Goal: Information Seeking & Learning: Learn about a topic

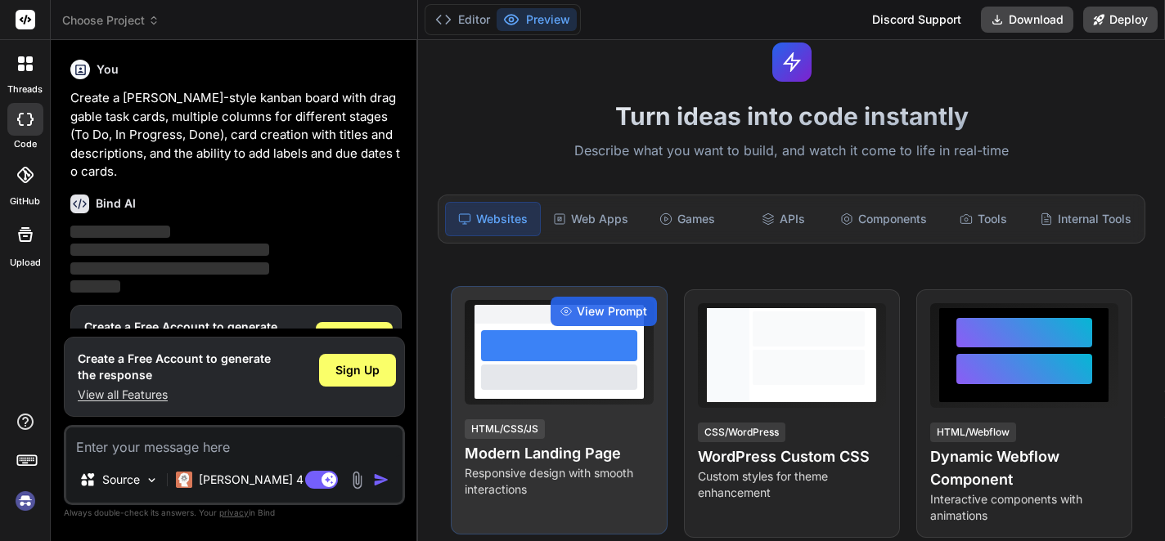
scroll to position [82, 0]
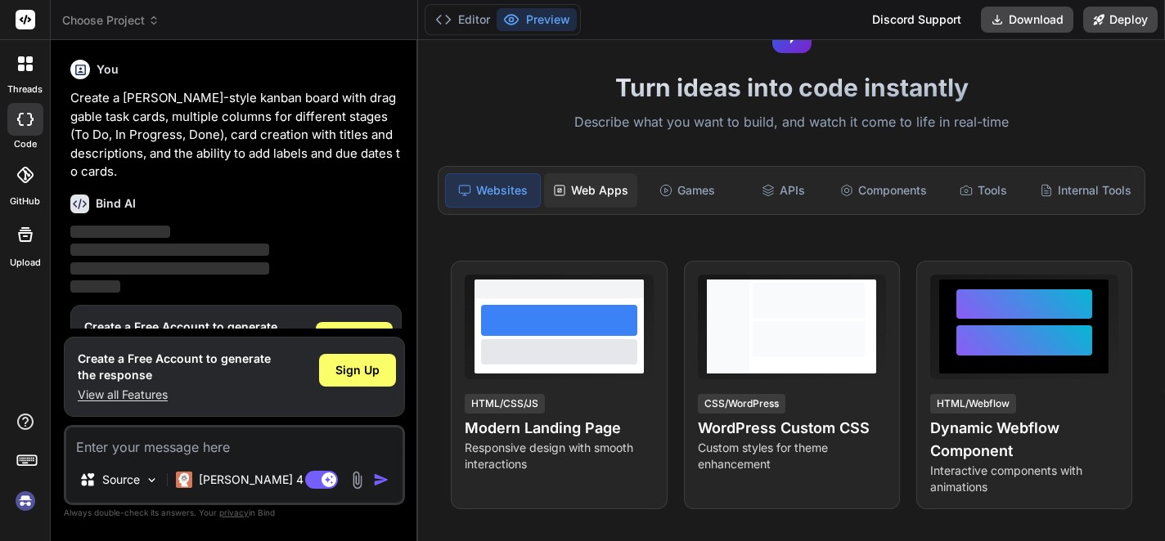
click at [598, 194] on div "Web Apps" at bounding box center [590, 190] width 93 height 34
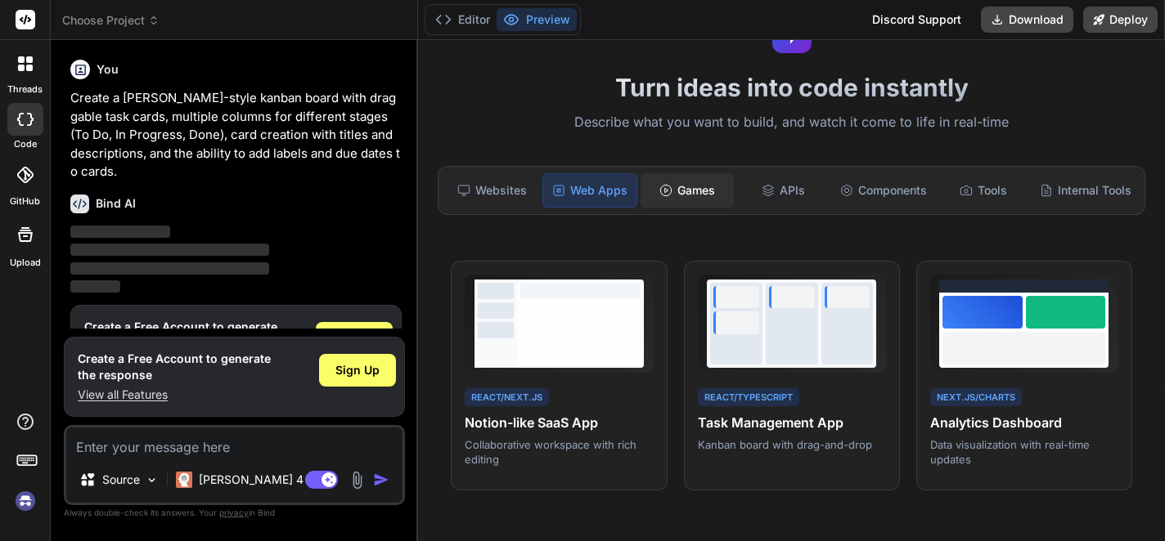
click at [684, 194] on div "Games" at bounding box center [686, 190] width 93 height 34
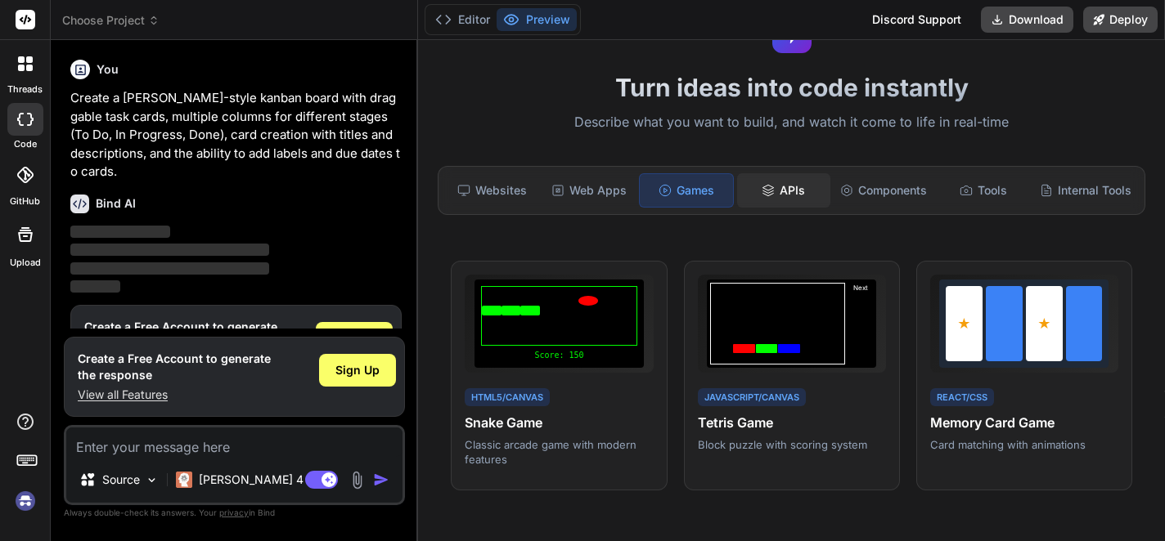
click at [766, 199] on div "APIs" at bounding box center [783, 190] width 93 height 34
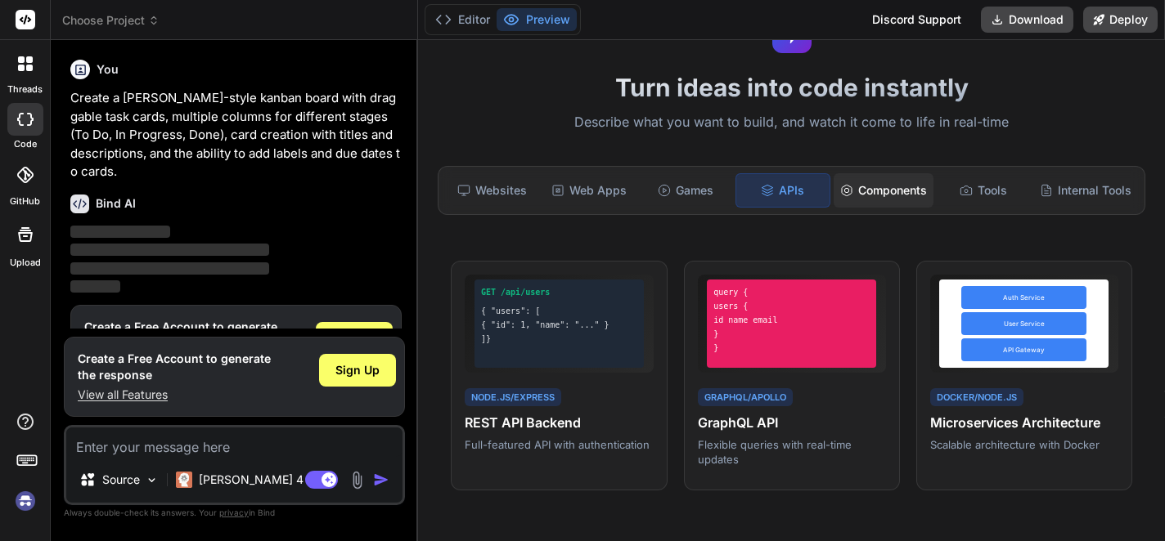
click at [872, 195] on div "Components" at bounding box center [883, 190] width 100 height 34
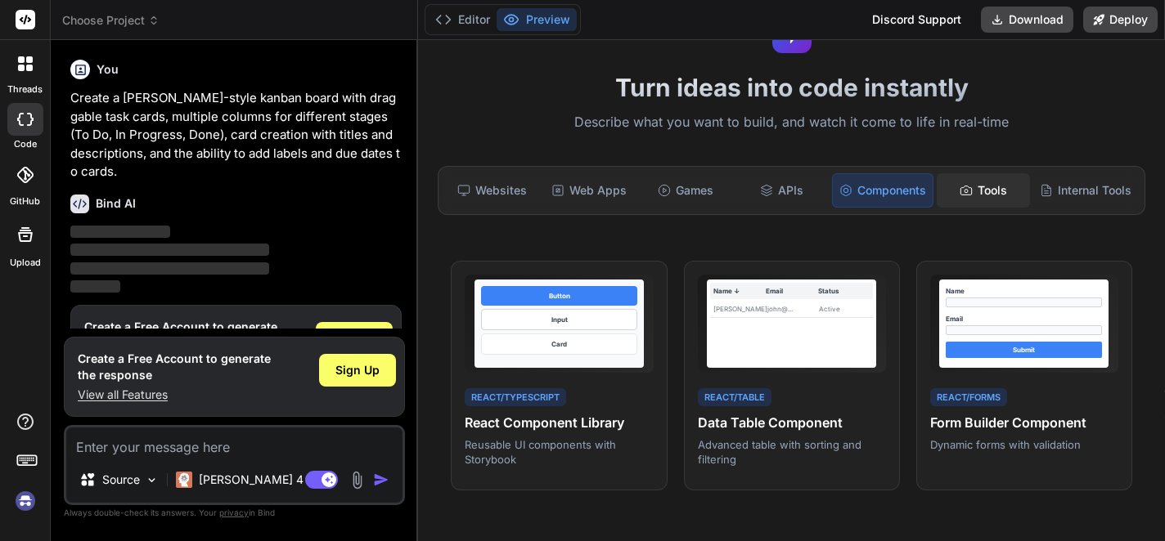
click at [978, 195] on div "Tools" at bounding box center [982, 190] width 93 height 34
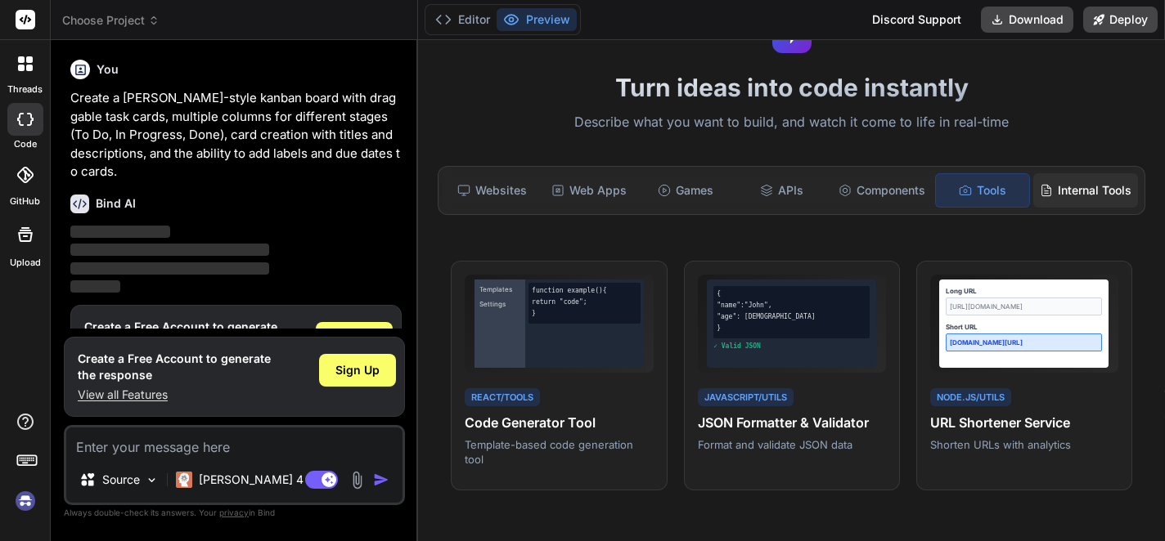
click at [1052, 200] on div "Internal Tools" at bounding box center [1085, 190] width 105 height 34
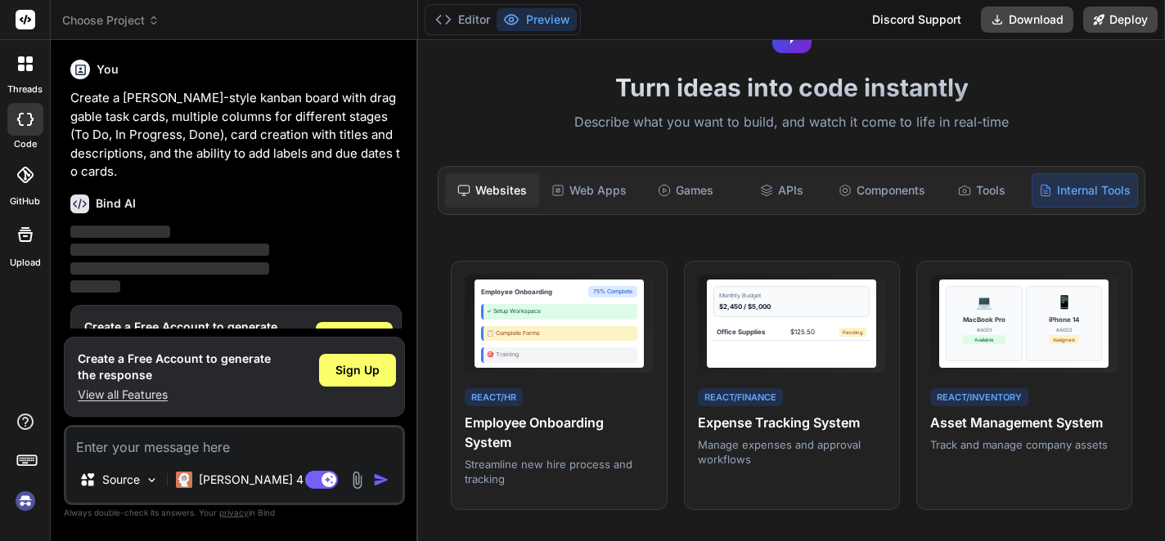
click at [497, 193] on div "Websites" at bounding box center [491, 190] width 93 height 34
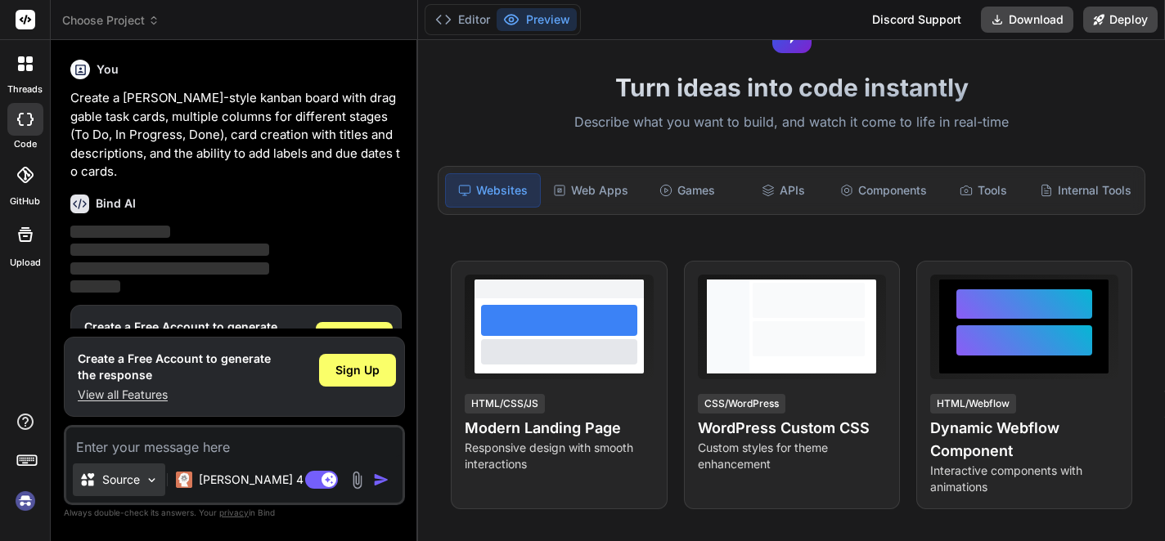
click at [154, 482] on img at bounding box center [152, 481] width 14 height 14
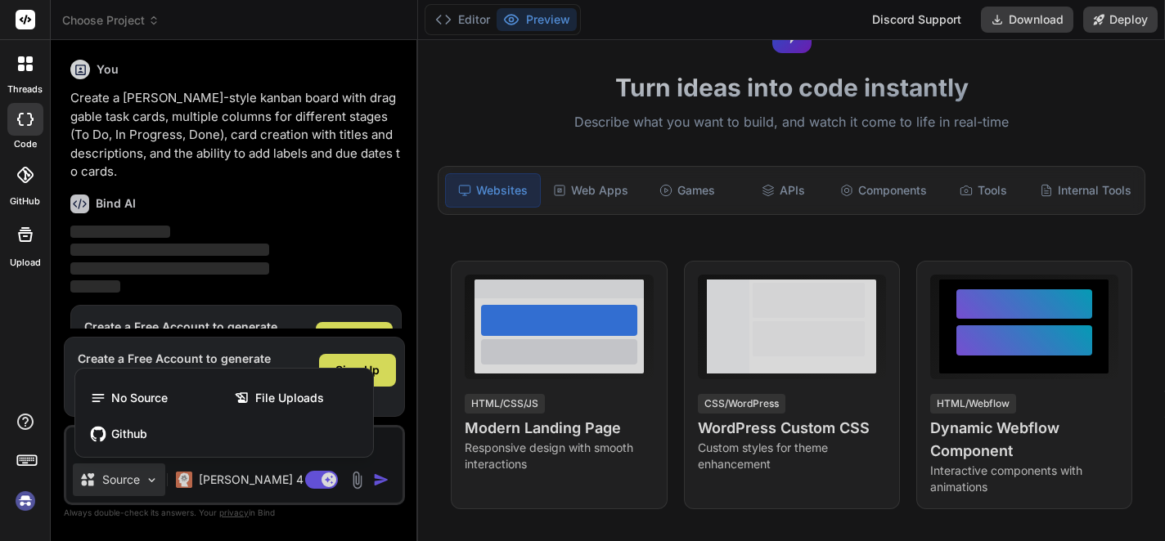
click at [154, 482] on div at bounding box center [582, 270] width 1165 height 541
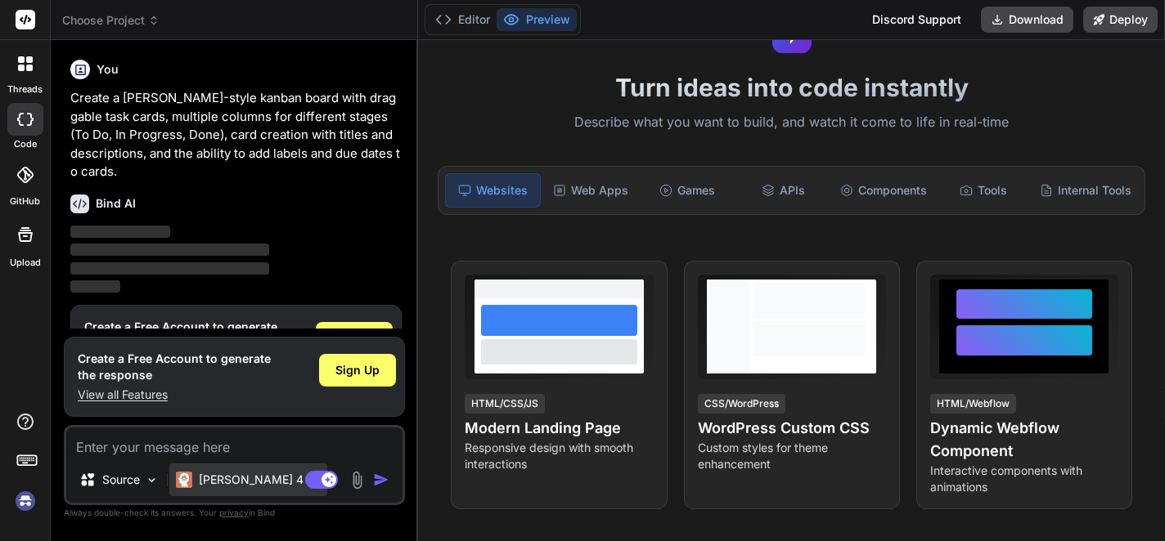
click at [247, 484] on p "Claude 4 S.." at bounding box center [260, 480] width 122 height 16
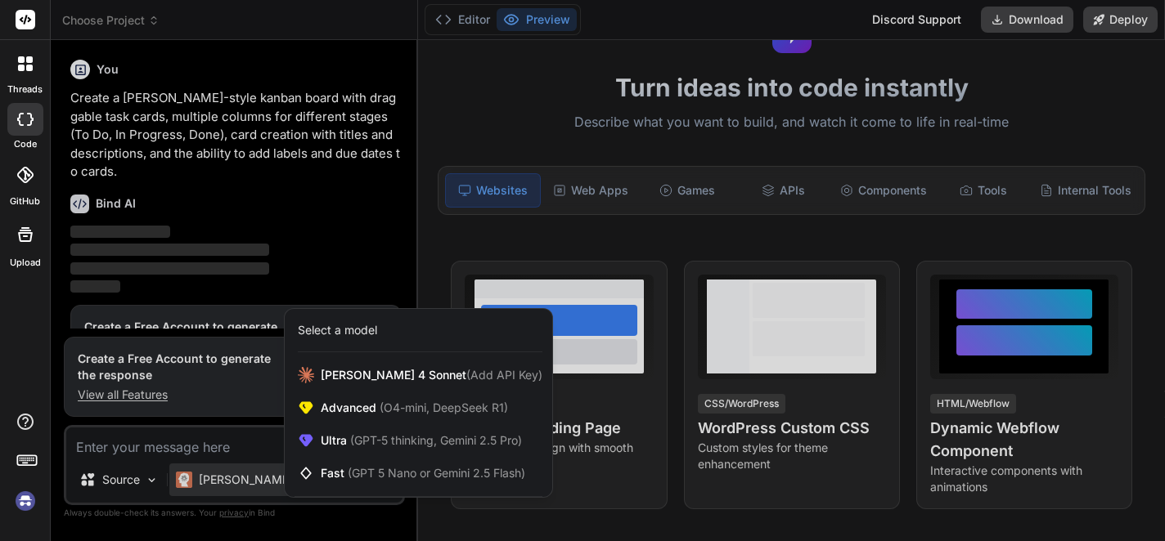
click at [247, 484] on div at bounding box center [582, 270] width 1165 height 541
type textarea "x"
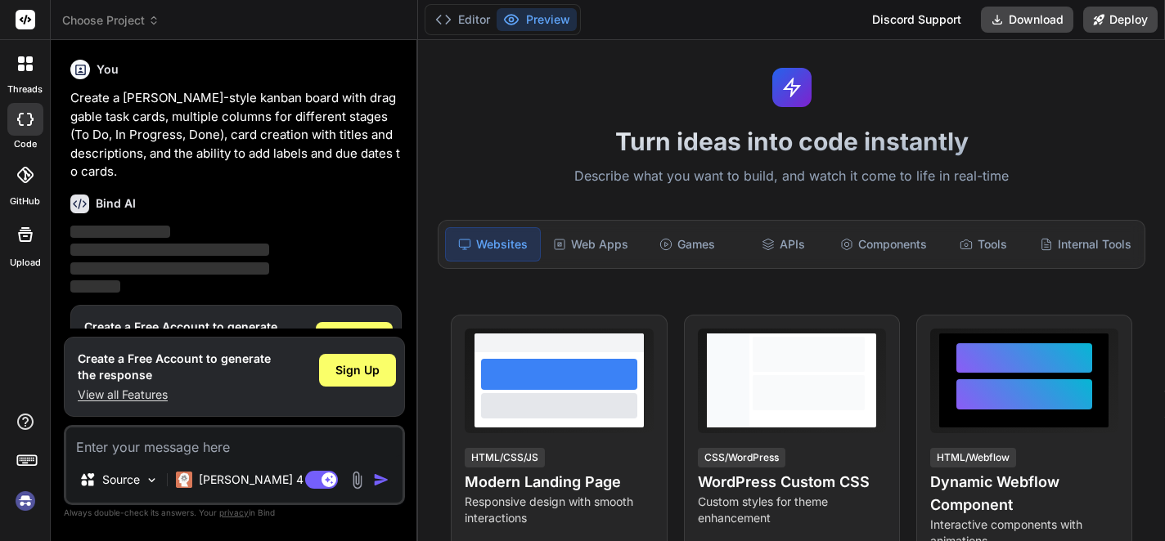
scroll to position [0, 0]
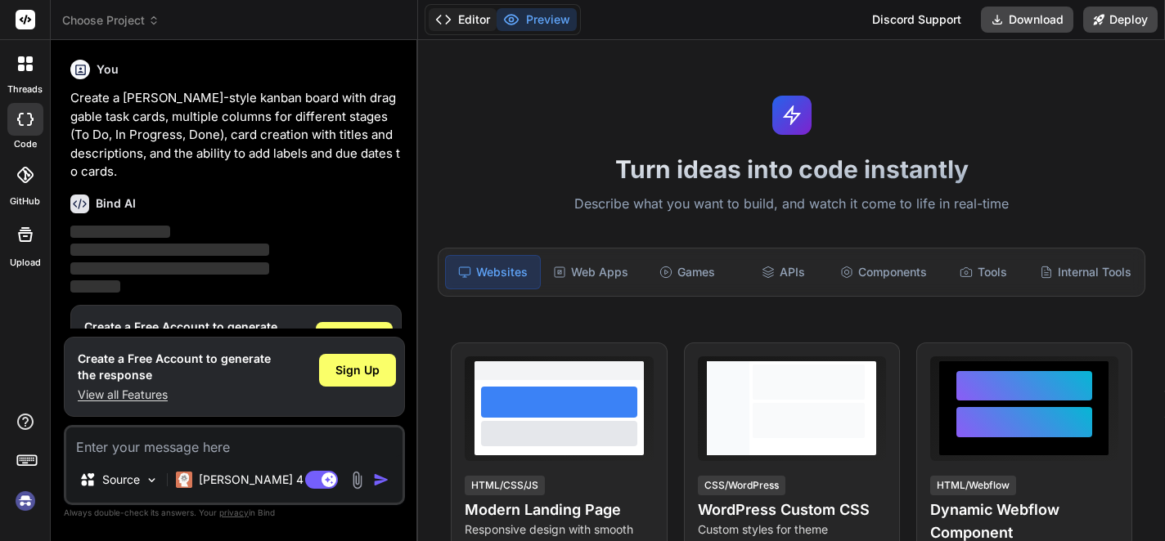
click at [478, 28] on button "Editor" at bounding box center [463, 19] width 68 height 23
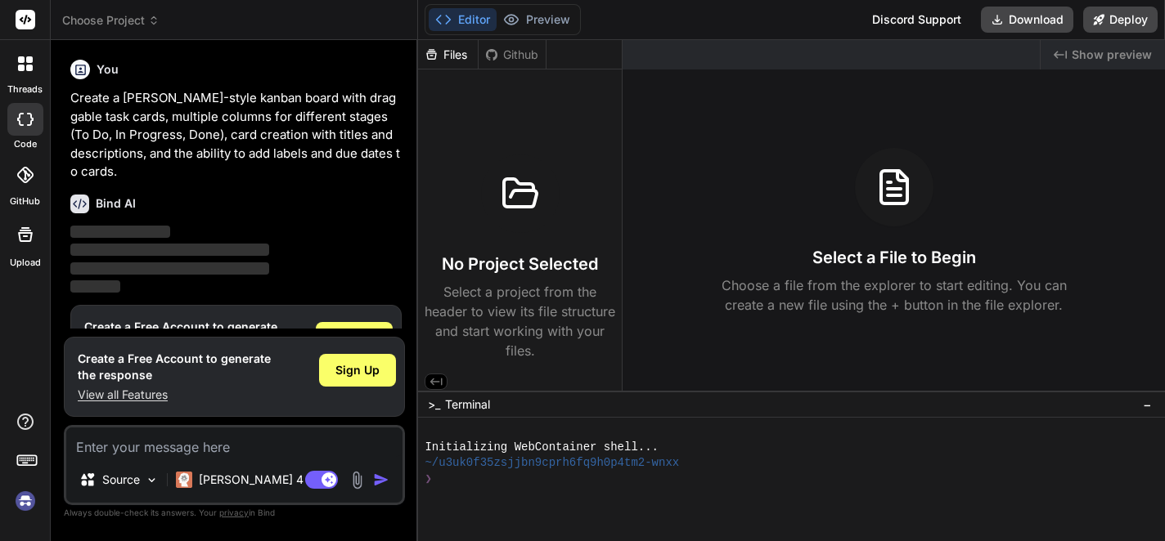
click at [518, 55] on div "Github" at bounding box center [511, 55] width 67 height 16
click at [536, 25] on button "Preview" at bounding box center [536, 19] width 80 height 23
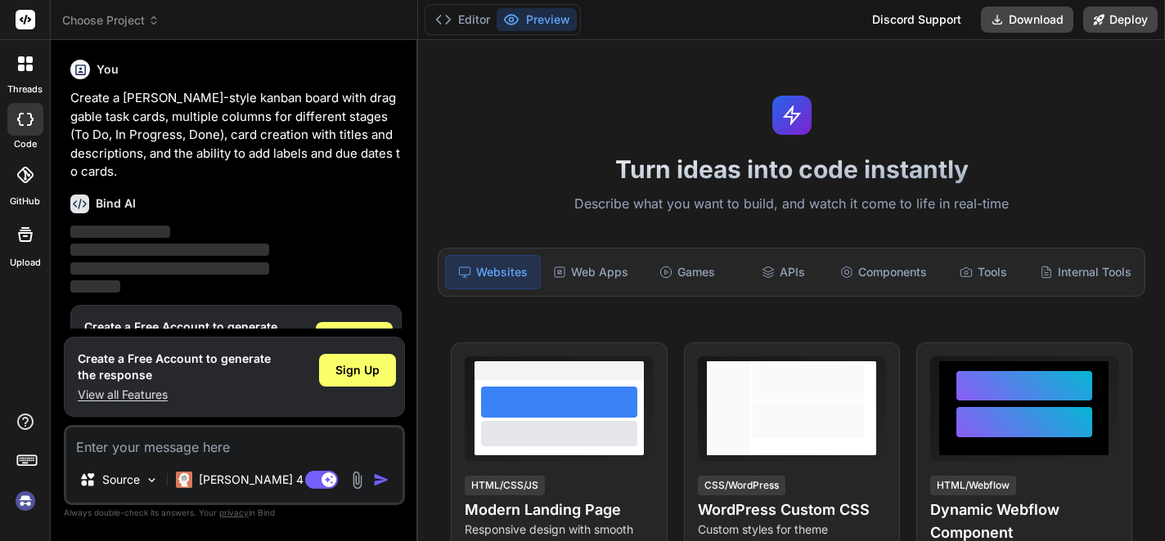
click at [23, 504] on img at bounding box center [25, 501] width 28 height 28
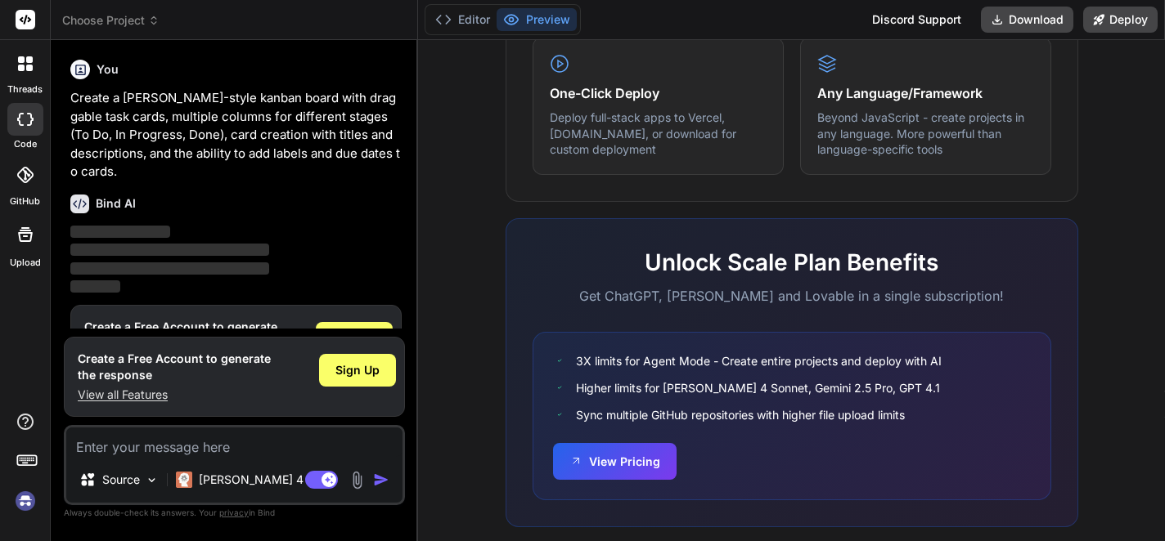
scroll to position [1054, 0]
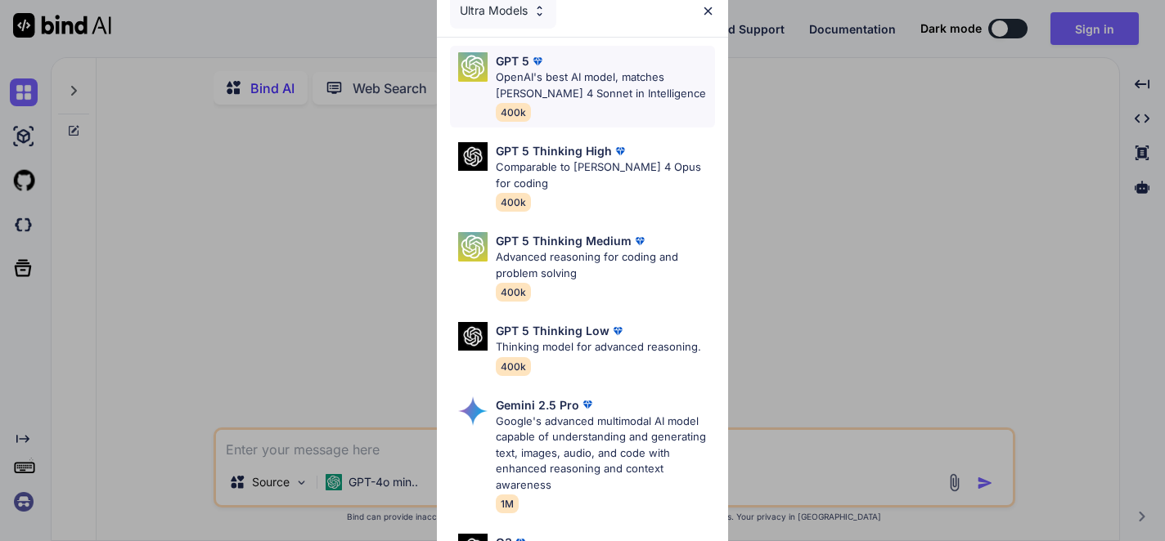
click at [561, 89] on p "OpenAI's best AI model, matches [PERSON_NAME] 4 Sonnet in Intelligence" at bounding box center [605, 86] width 219 height 32
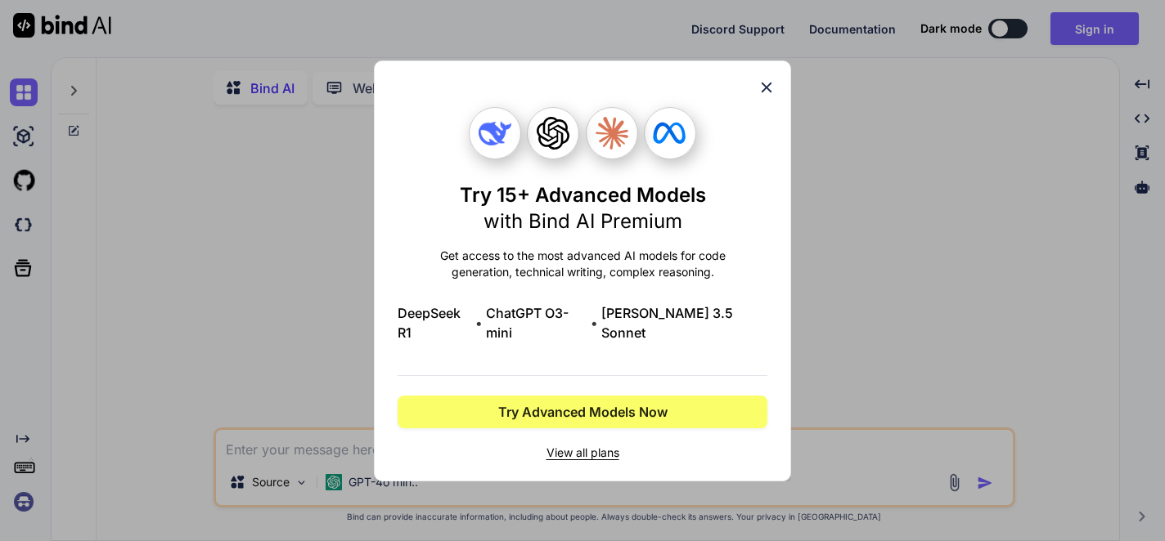
click at [766, 92] on icon at bounding box center [766, 87] width 11 height 11
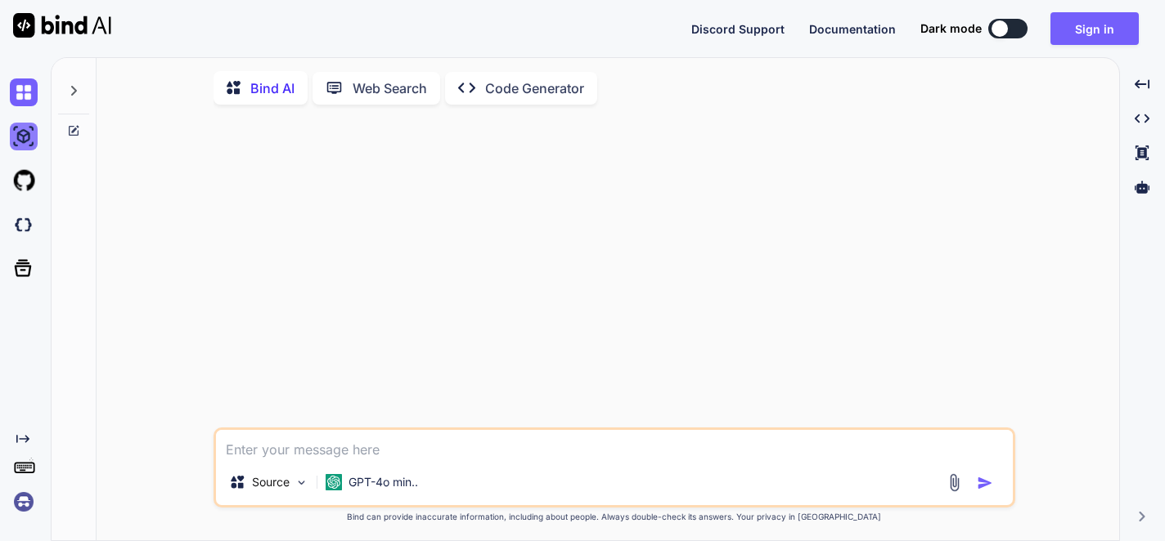
click at [23, 137] on img at bounding box center [24, 137] width 28 height 28
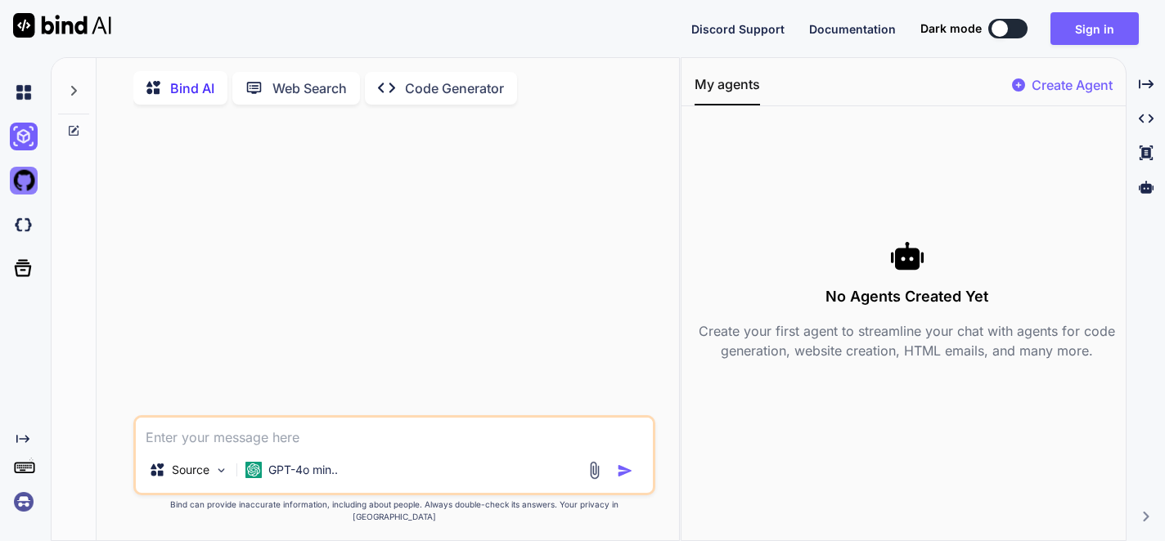
click at [23, 186] on img at bounding box center [24, 181] width 28 height 28
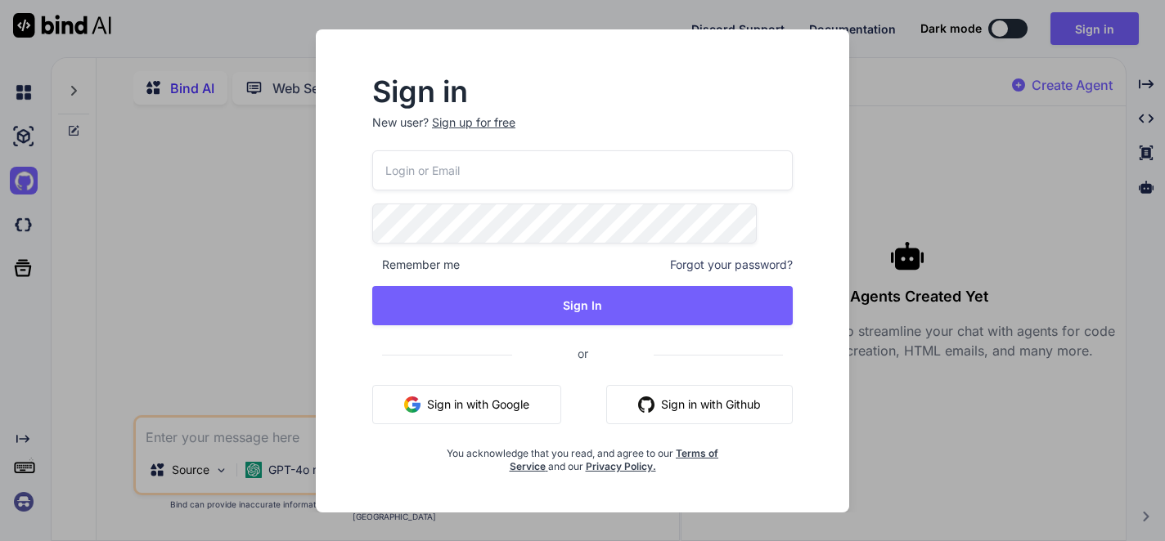
click at [20, 228] on div "Sign in New user? Sign up for free Remember me Forgot your password? Sign In or…" at bounding box center [582, 270] width 1165 height 541
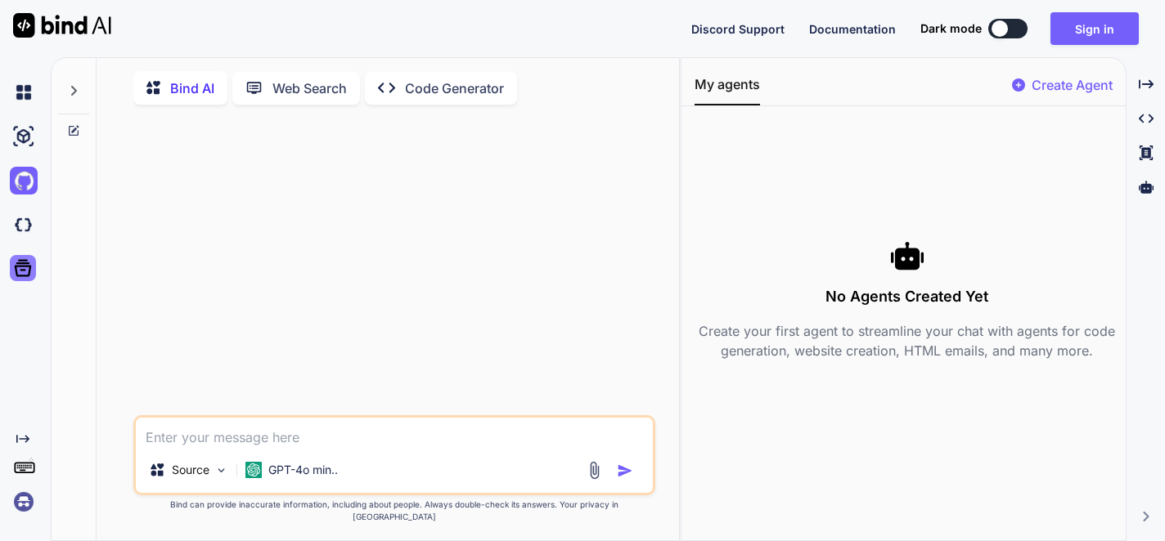
click at [20, 268] on icon at bounding box center [22, 268] width 23 height 23
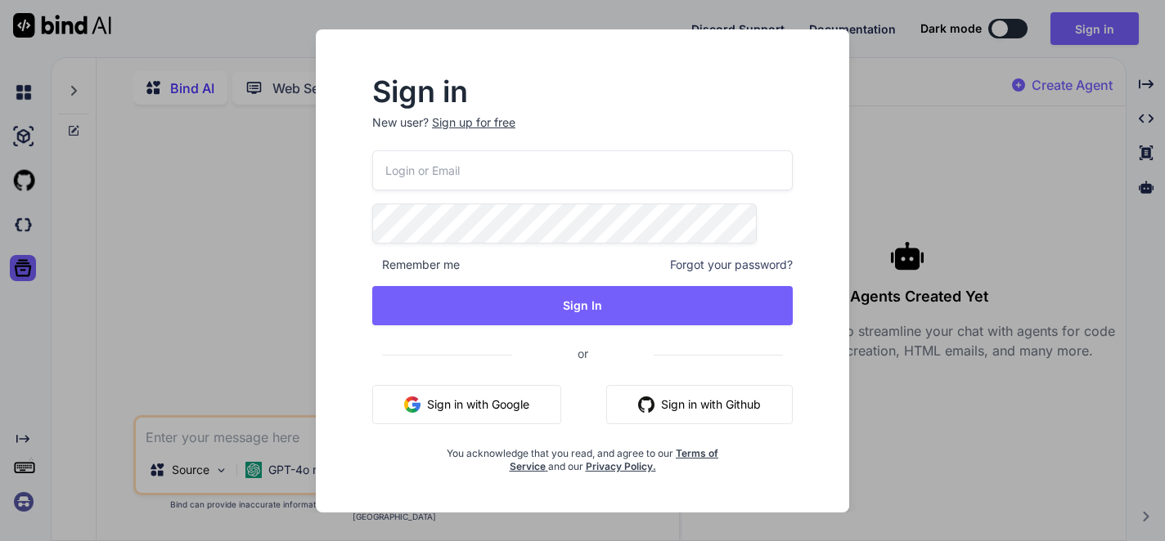
click at [20, 224] on div "Sign in New user? Sign up for free Remember me Forgot your password? Sign In or…" at bounding box center [582, 270] width 1165 height 541
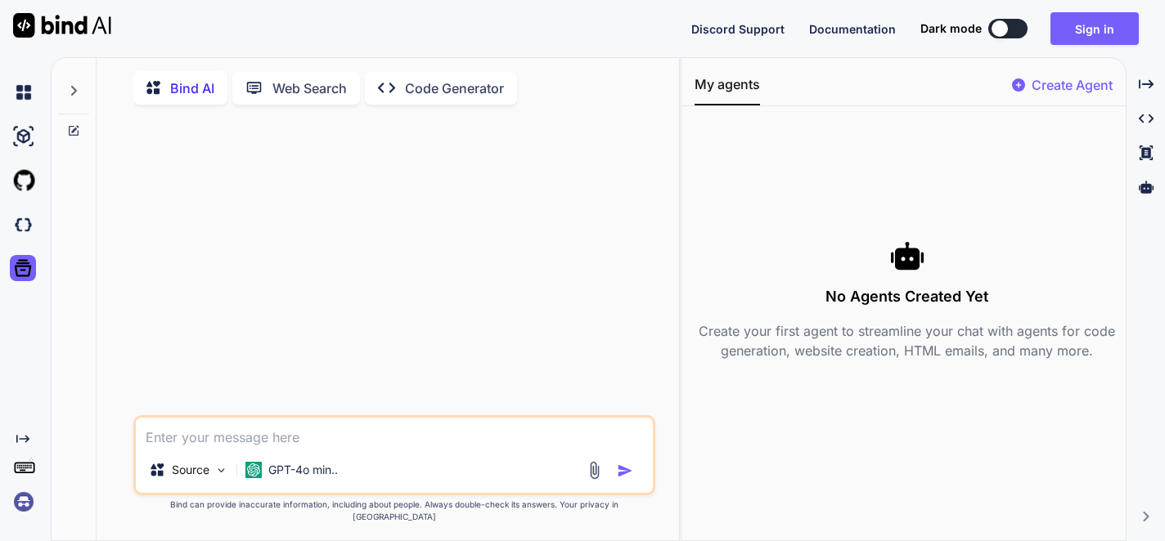
click at [76, 100] on div at bounding box center [73, 86] width 31 height 56
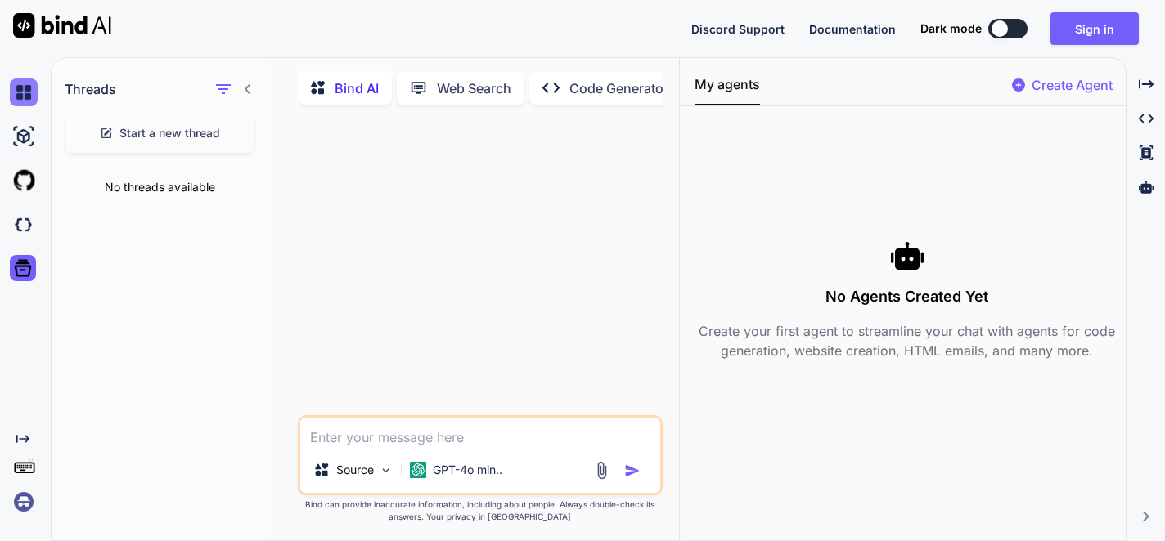
click at [20, 97] on img at bounding box center [24, 93] width 28 height 28
type textarea "x"
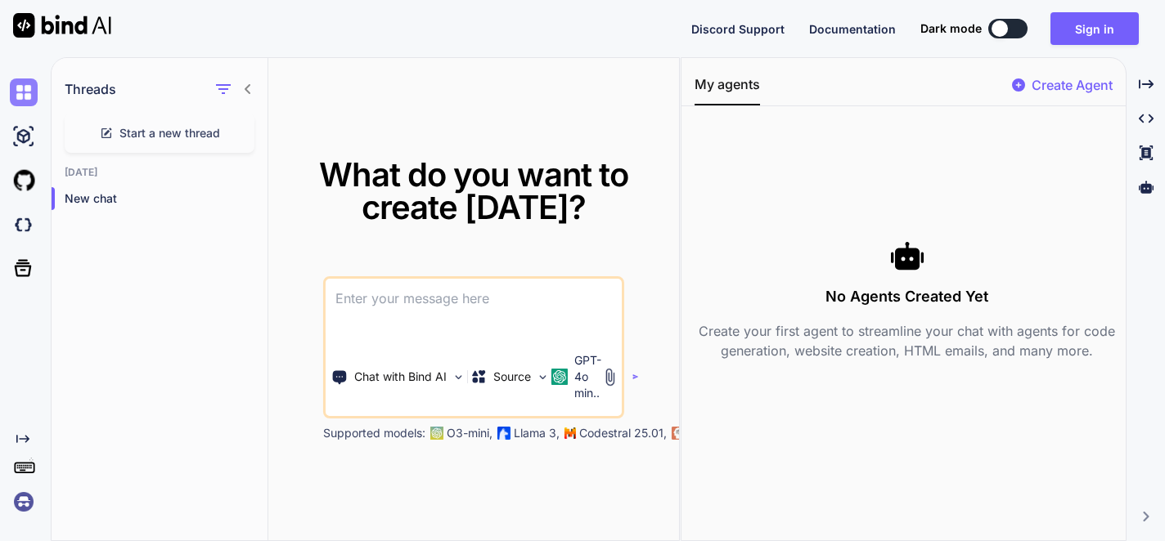
drag, startPoint x: 18, startPoint y: 89, endPoint x: 25, endPoint y: 106, distance: 17.6
click at [19, 88] on img at bounding box center [24, 93] width 28 height 28
click at [28, 133] on img at bounding box center [24, 137] width 28 height 28
click at [47, 29] on img at bounding box center [62, 25] width 98 height 25
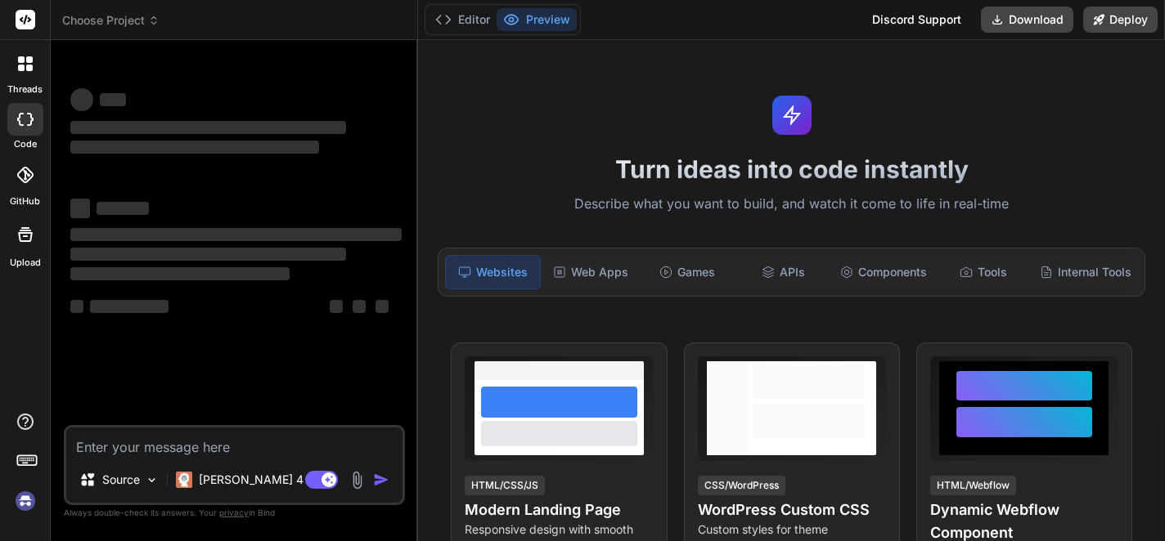
type textarea "x"
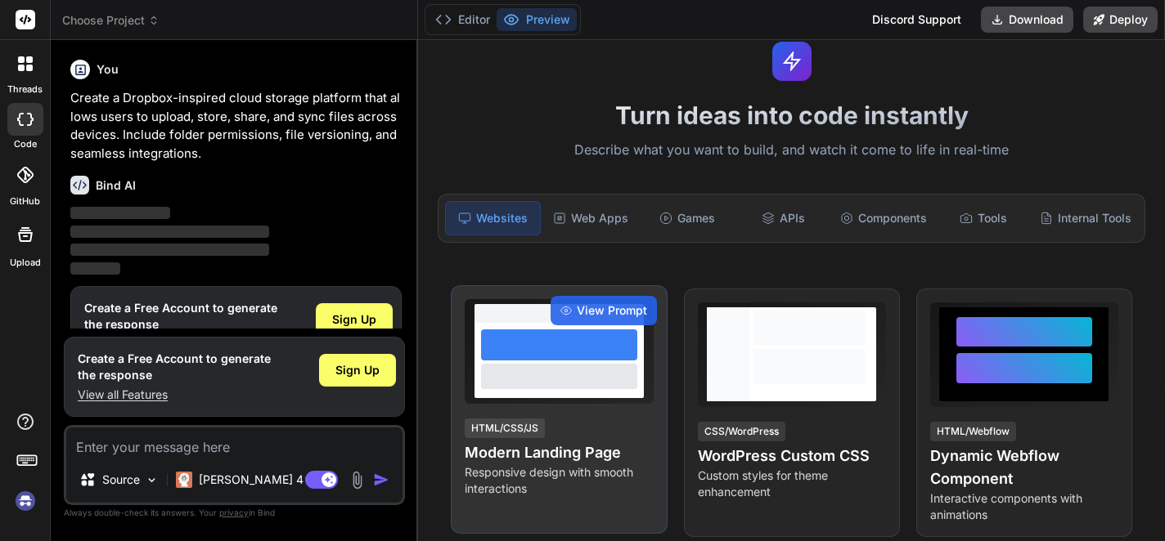
scroll to position [245, 0]
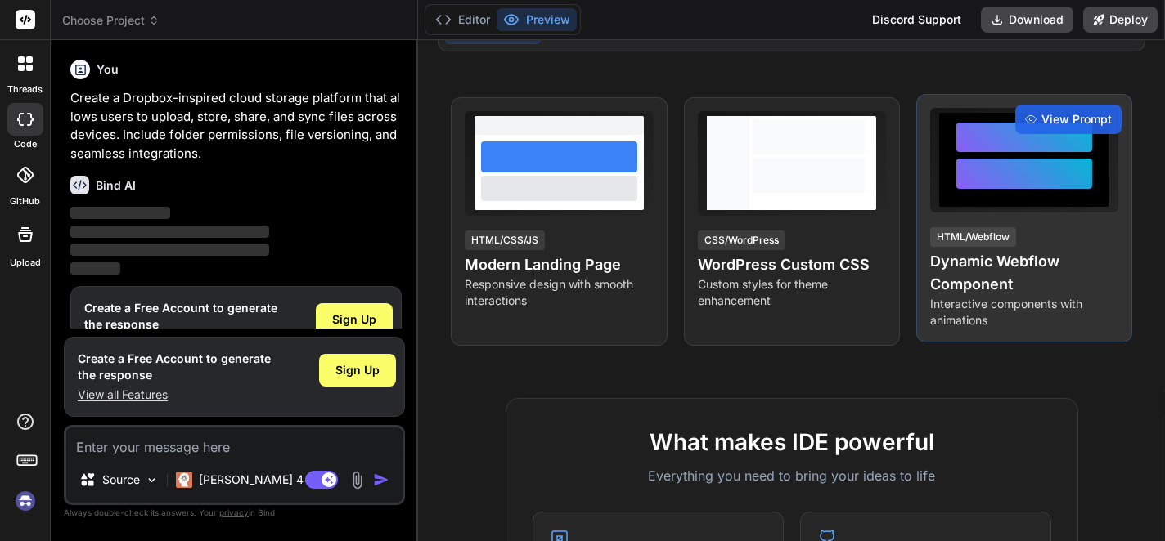
click at [968, 272] on h4 "Dynamic Webflow Component" at bounding box center [1024, 273] width 188 height 46
click at [1062, 113] on span "View Prompt" at bounding box center [1076, 119] width 70 height 16
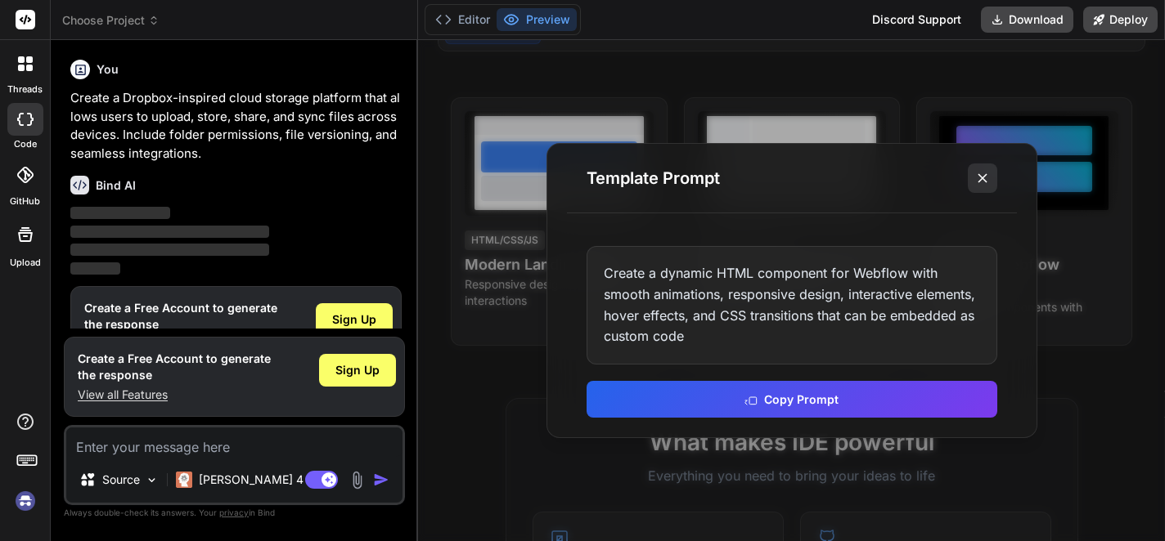
click at [985, 182] on icon at bounding box center [982, 178] width 16 height 16
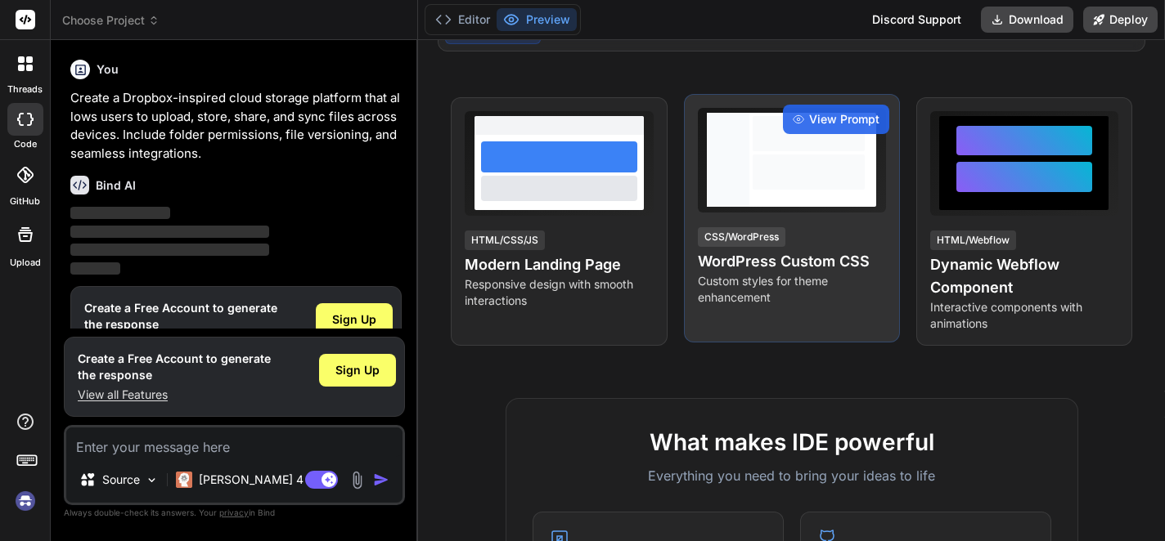
scroll to position [0, 0]
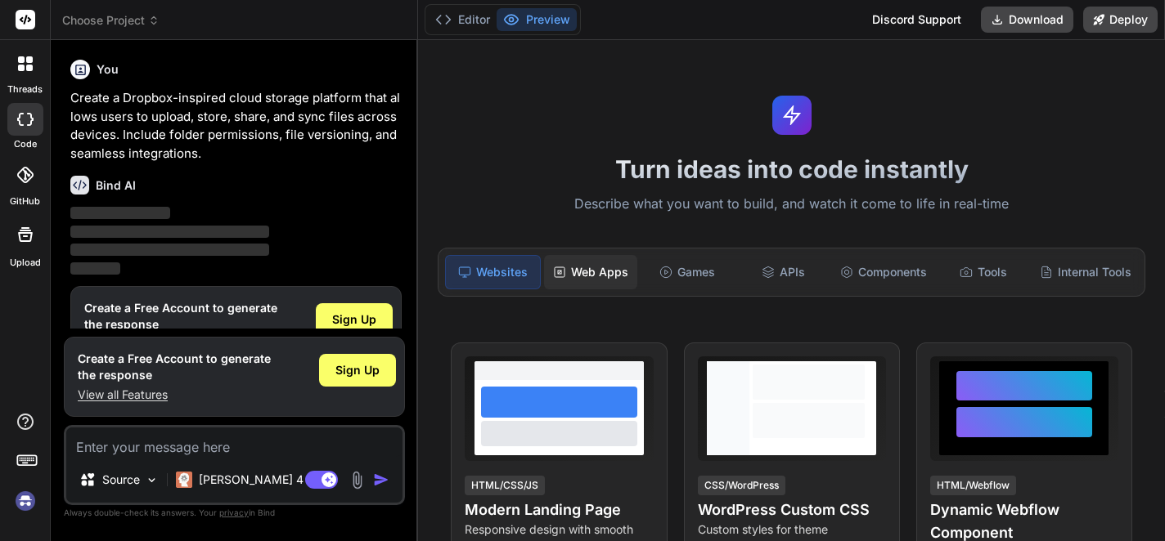
click at [599, 269] on div "Web Apps" at bounding box center [590, 272] width 93 height 34
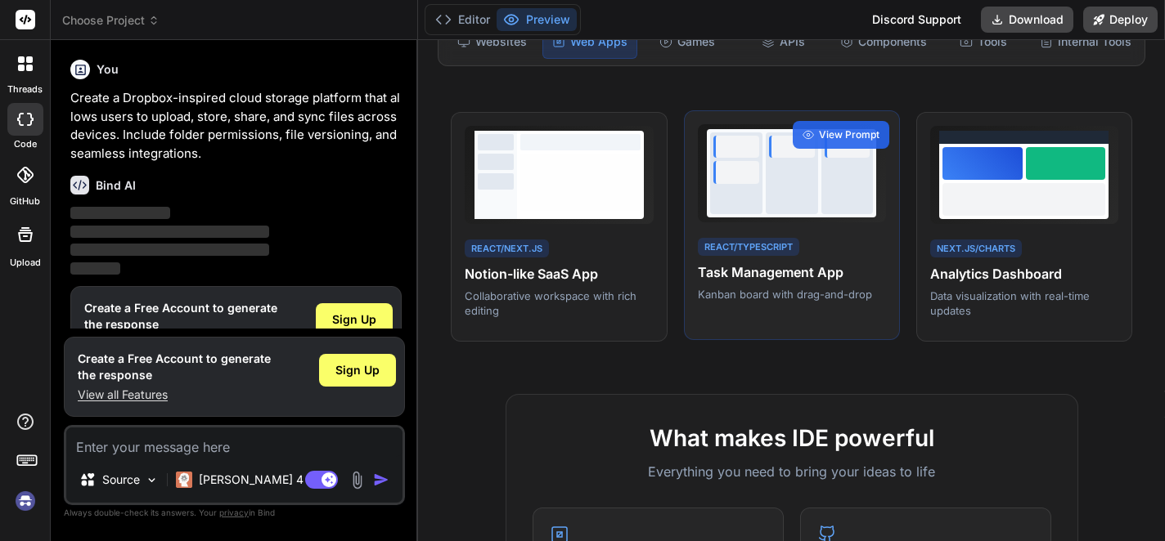
scroll to position [245, 0]
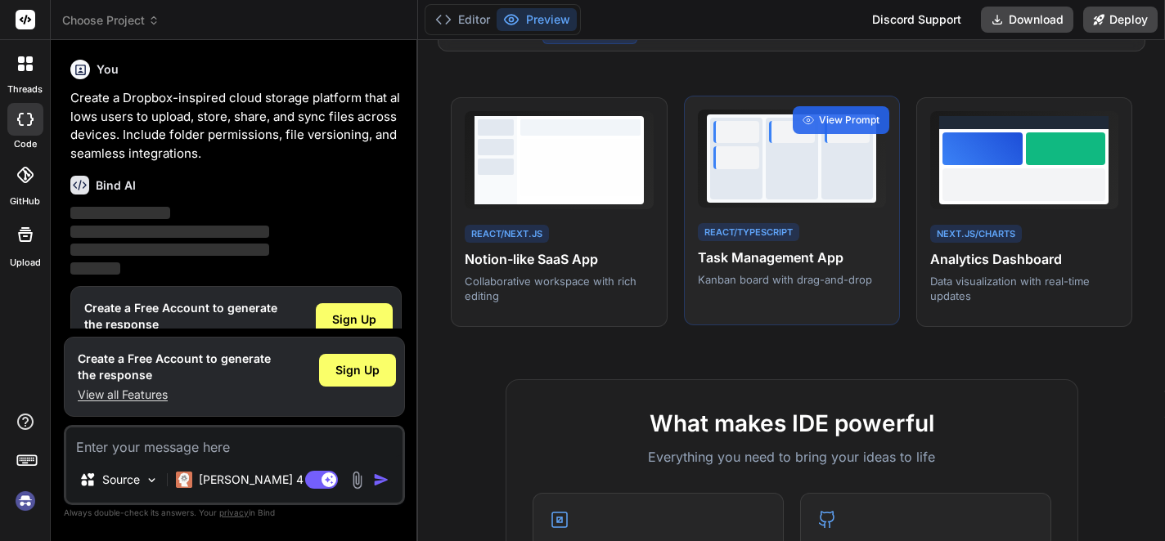
click at [809, 254] on h4 "Task Management App" at bounding box center [792, 258] width 188 height 20
click at [843, 113] on span "View Prompt" at bounding box center [849, 120] width 61 height 15
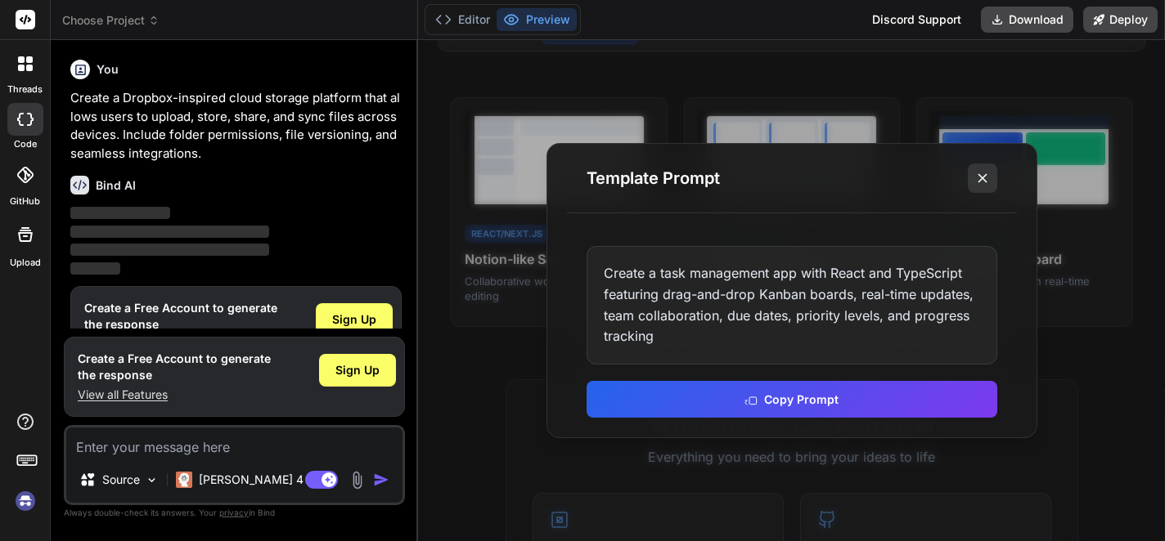
click at [988, 183] on icon at bounding box center [982, 178] width 16 height 16
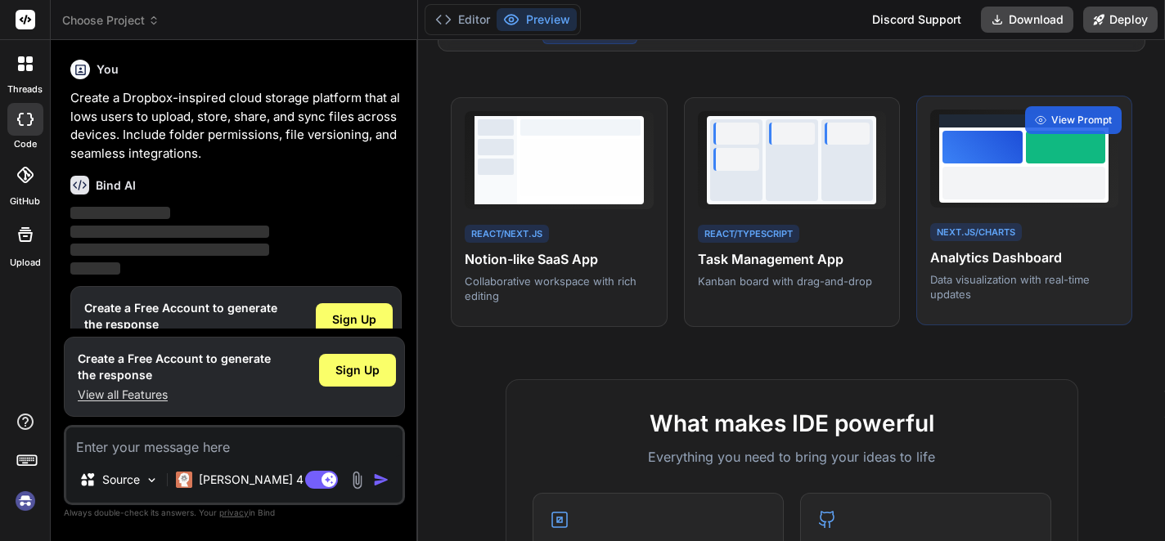
click at [942, 266] on h4 "Analytics Dashboard" at bounding box center [1024, 258] width 188 height 20
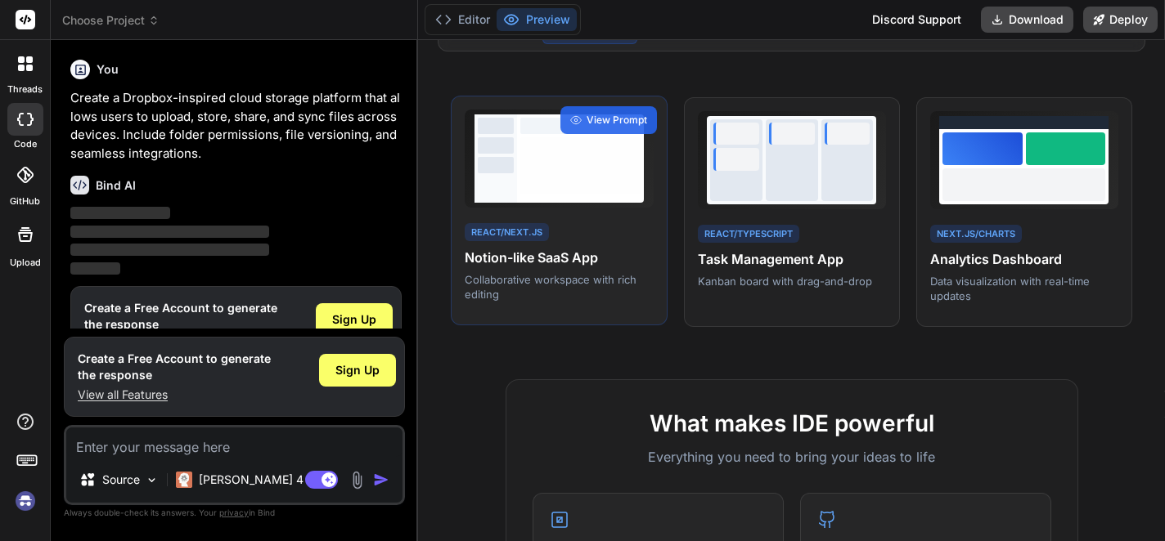
scroll to position [82, 0]
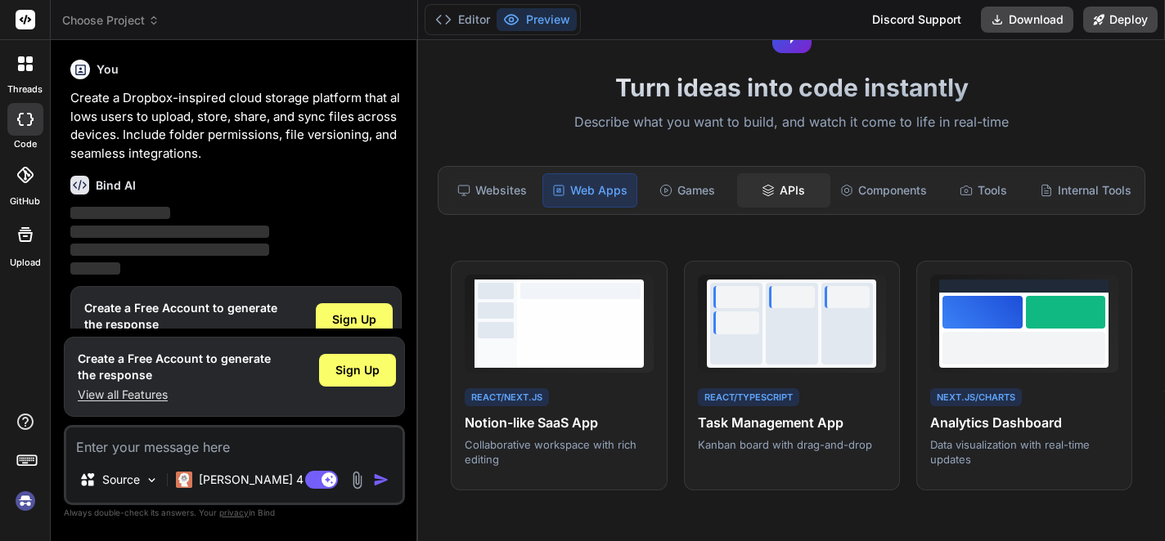
click at [771, 191] on div "APIs" at bounding box center [783, 190] width 93 height 34
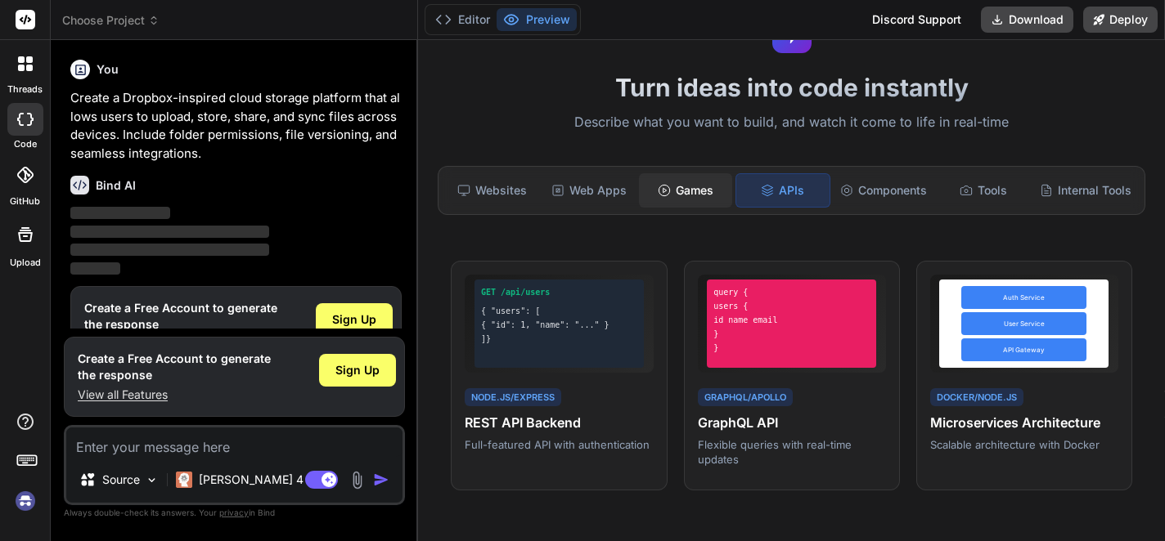
click at [689, 193] on div "Games" at bounding box center [685, 190] width 93 height 34
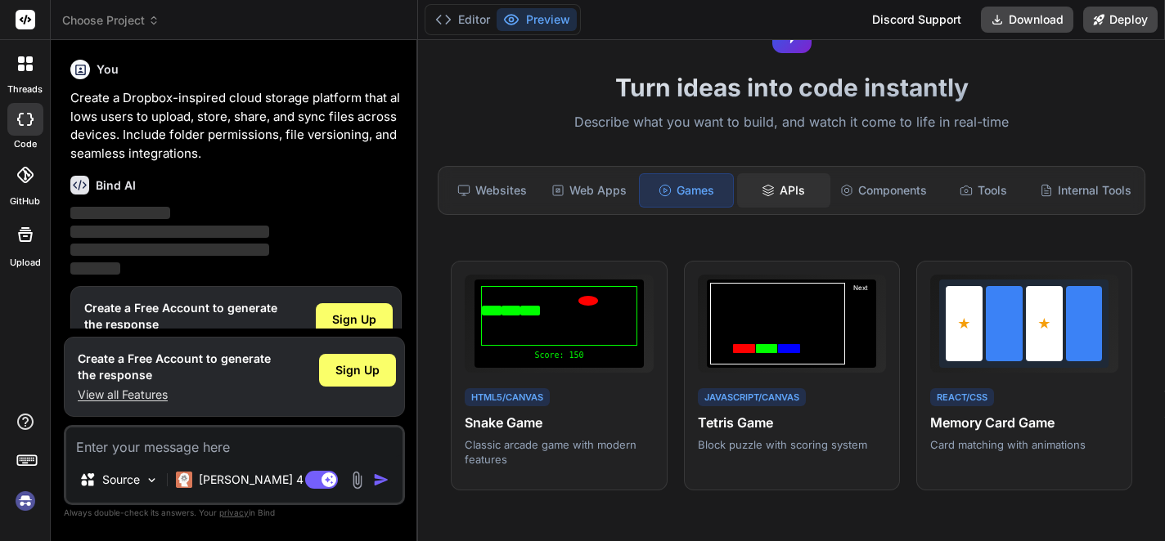
click at [769, 204] on div "APIs" at bounding box center [783, 190] width 93 height 34
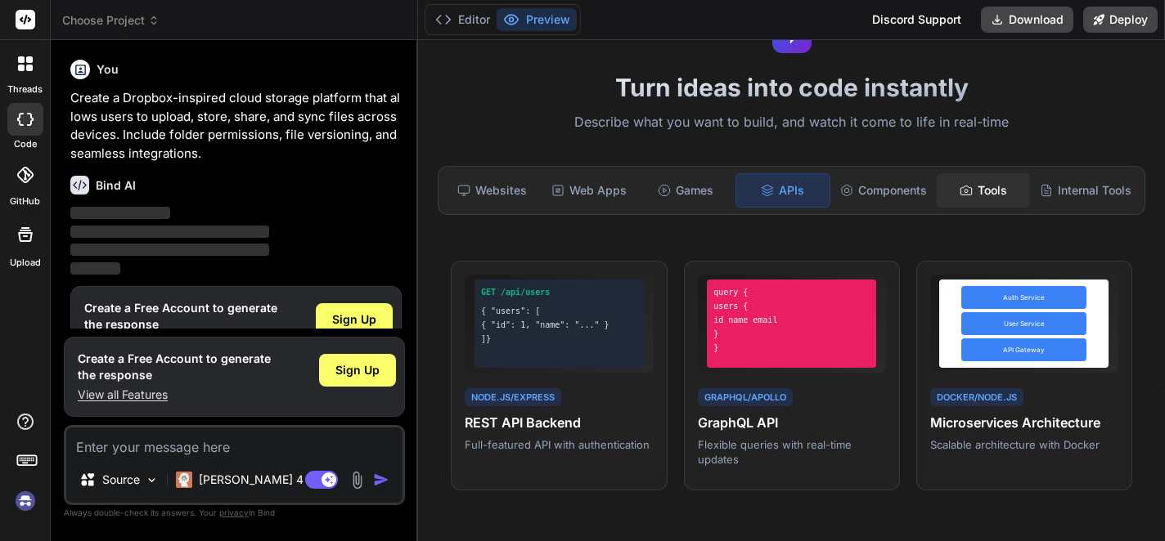
click at [956, 197] on div "Tools" at bounding box center [982, 190] width 93 height 34
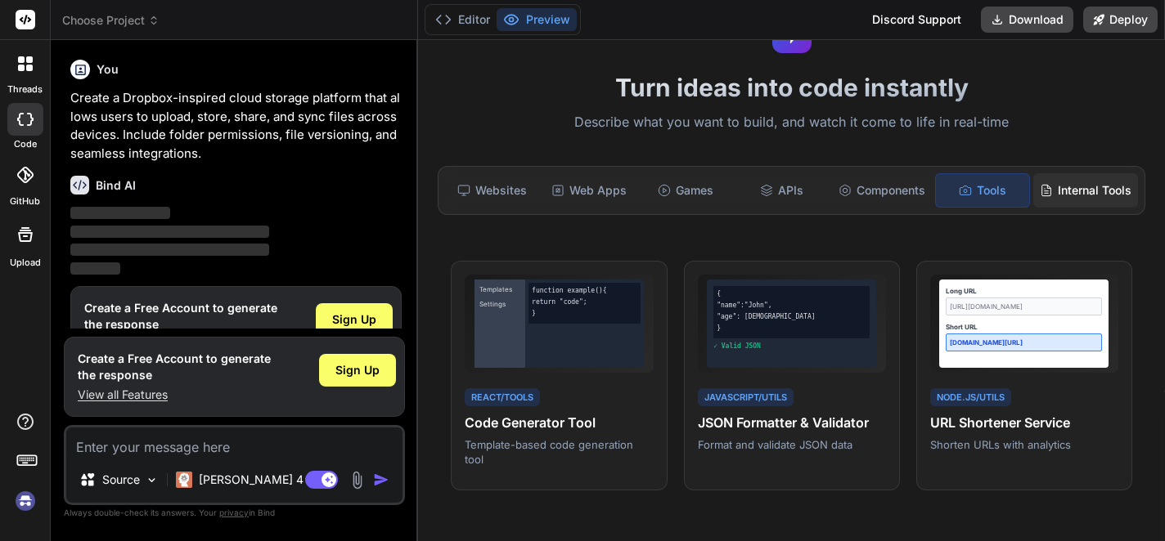
click at [1055, 192] on div "Internal Tools" at bounding box center [1085, 190] width 105 height 34
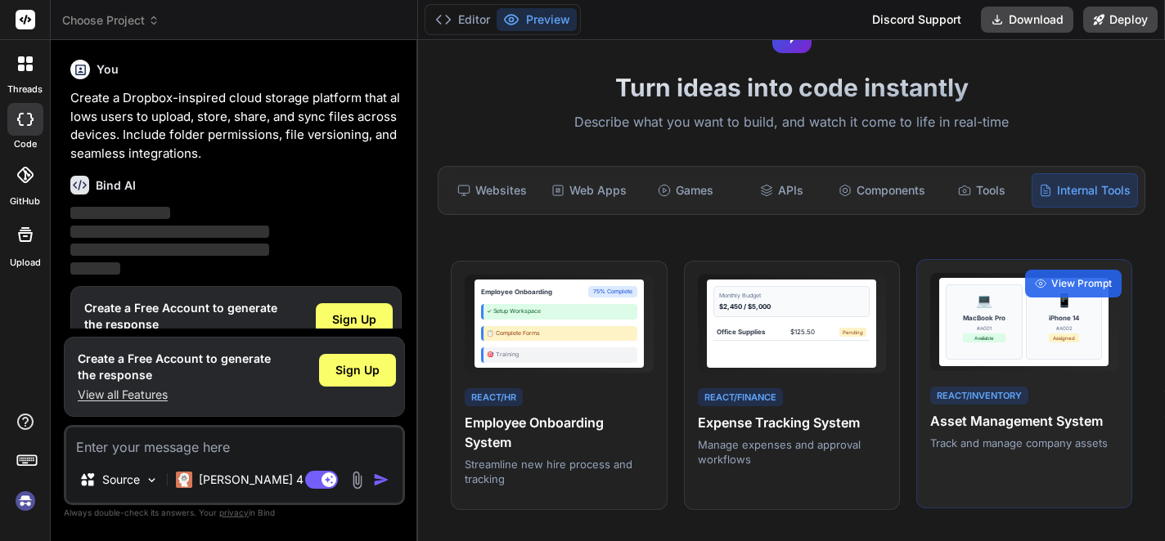
click at [959, 374] on div "💻 MacBook Pro #A001 Available 📱 iPhone 14 #A002 Assigned React/Inventory Asset …" at bounding box center [1024, 384] width 216 height 250
click at [1050, 290] on div "View Prompt" at bounding box center [1073, 284] width 97 height 28
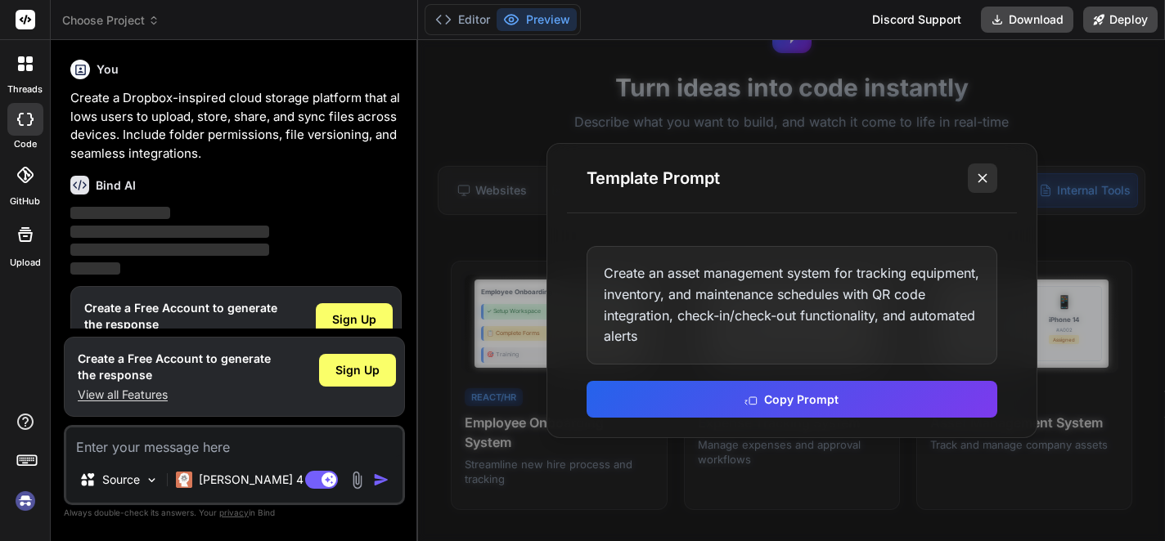
click at [978, 182] on icon at bounding box center [982, 178] width 16 height 16
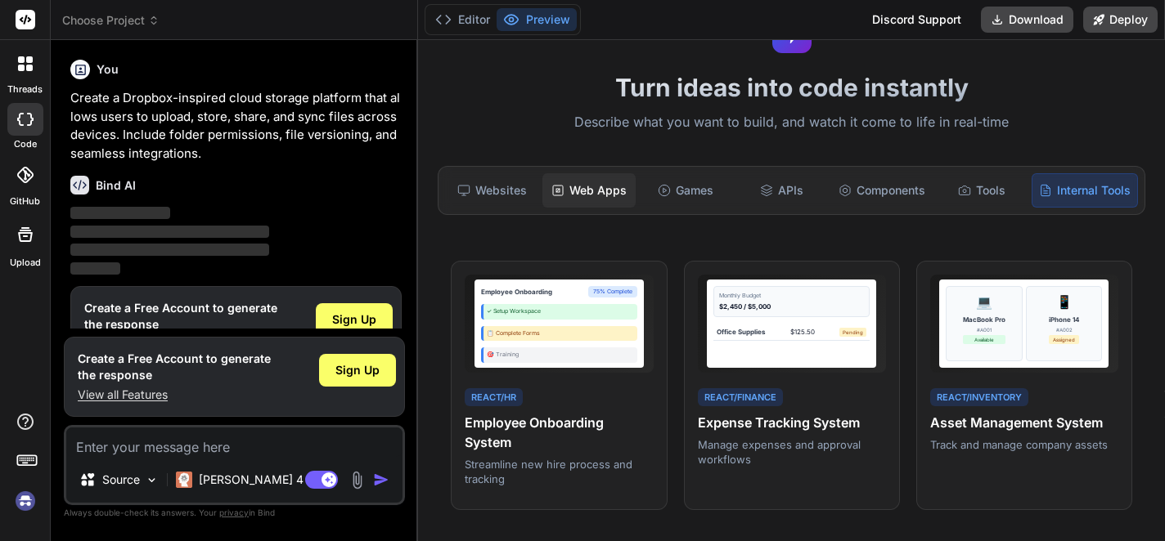
click at [580, 193] on div "Web Apps" at bounding box center [588, 190] width 93 height 34
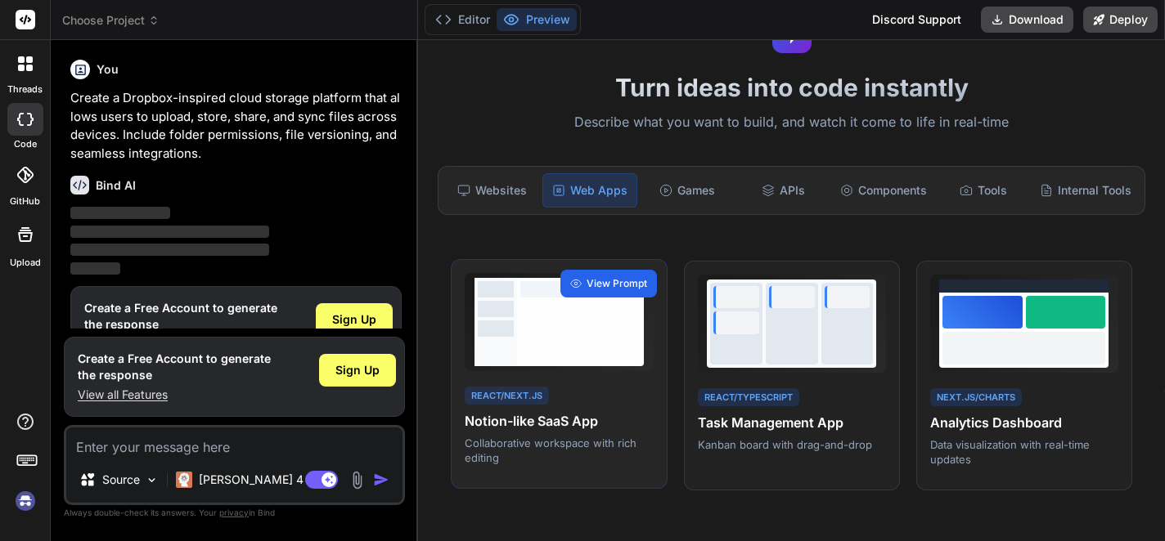
click at [607, 276] on span "View Prompt" at bounding box center [616, 283] width 61 height 15
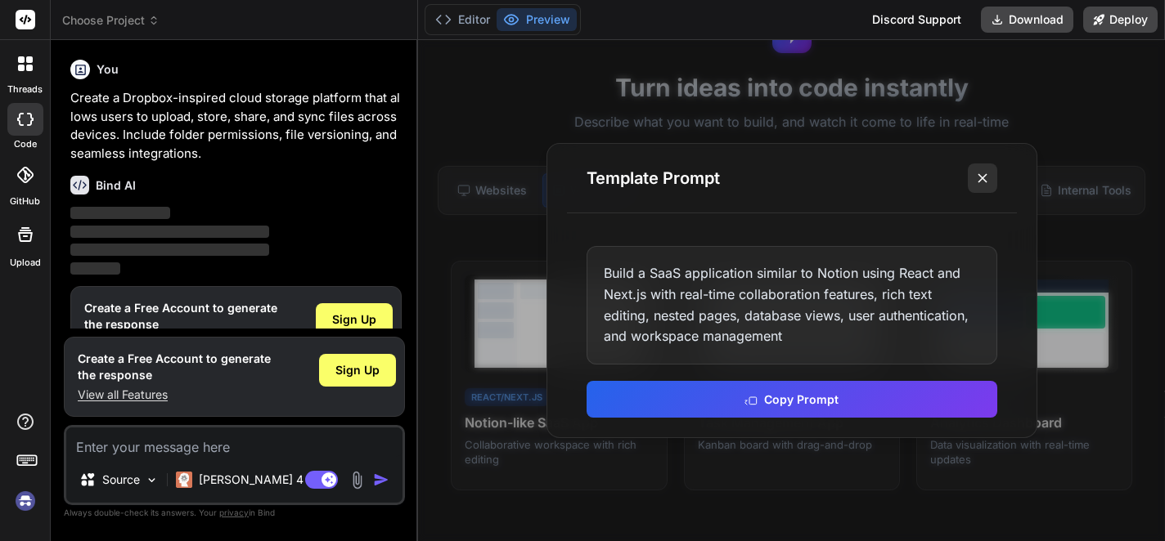
click at [974, 181] on icon at bounding box center [982, 178] width 16 height 16
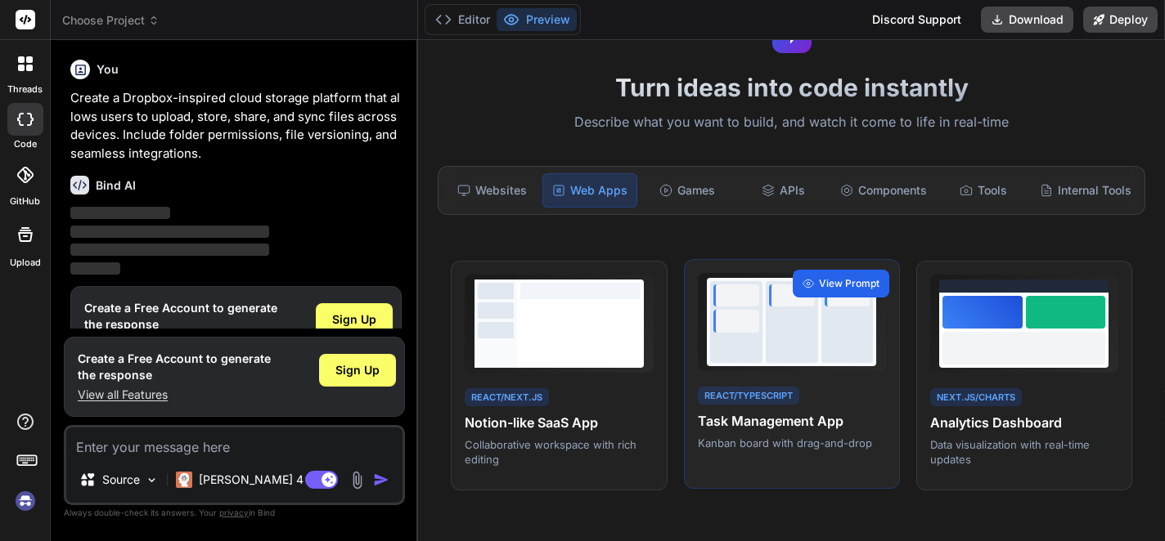
click at [836, 277] on span "View Prompt" at bounding box center [849, 283] width 61 height 15
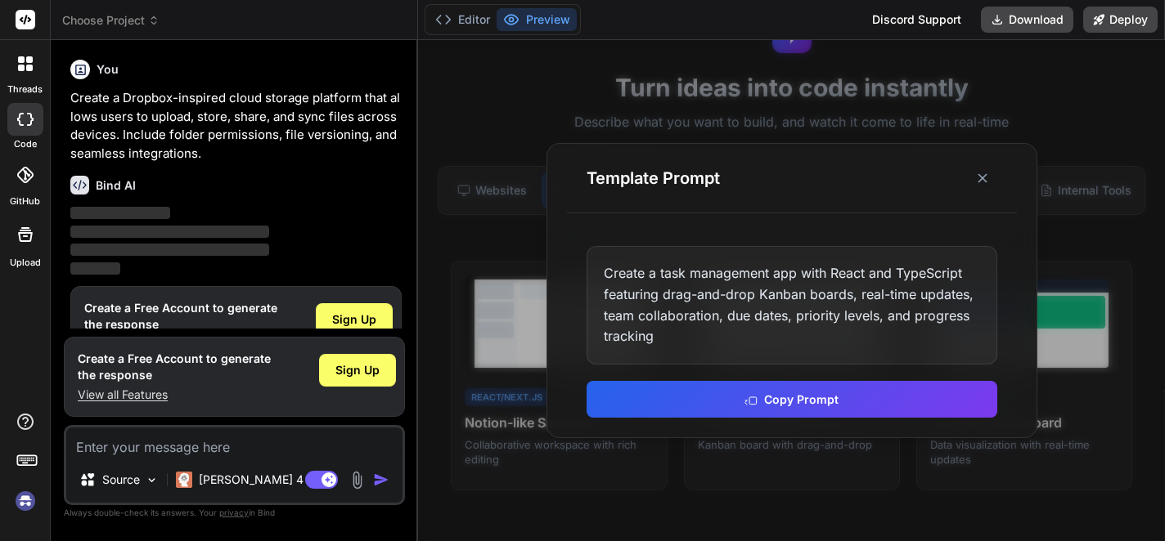
drag, startPoint x: 980, startPoint y: 178, endPoint x: 972, endPoint y: 184, distance: 10.0
click at [979, 178] on icon at bounding box center [982, 178] width 16 height 16
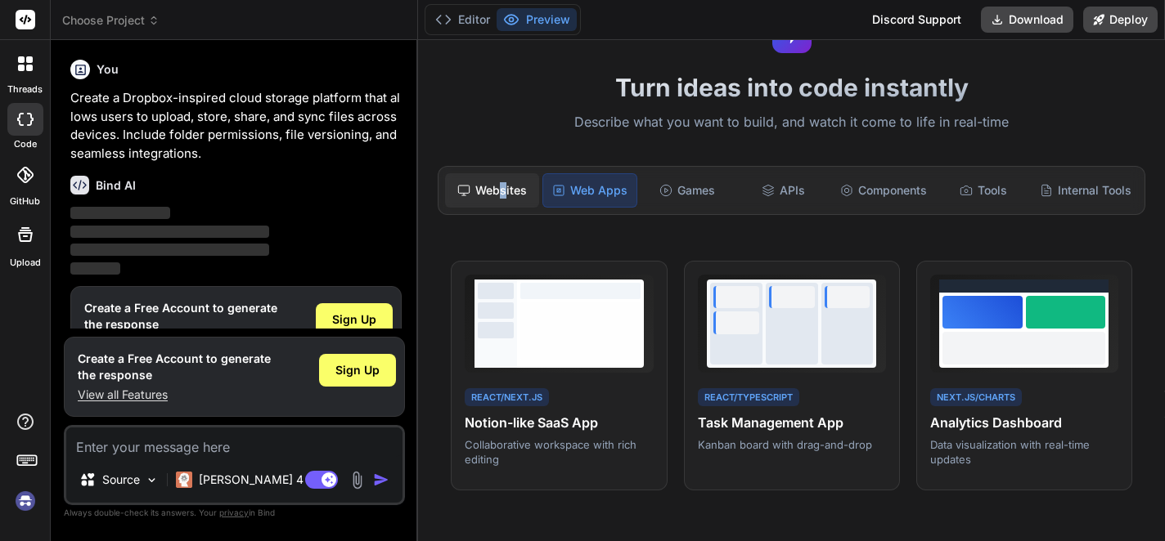
click at [503, 202] on div "Websites" at bounding box center [491, 190] width 93 height 34
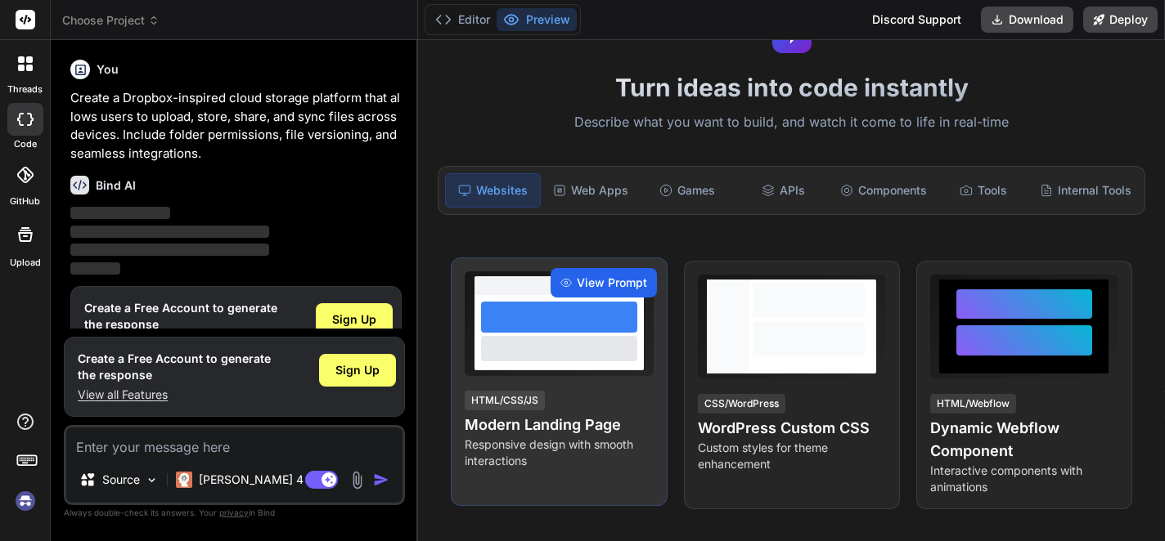
click at [635, 276] on span "View Prompt" at bounding box center [612, 283] width 70 height 16
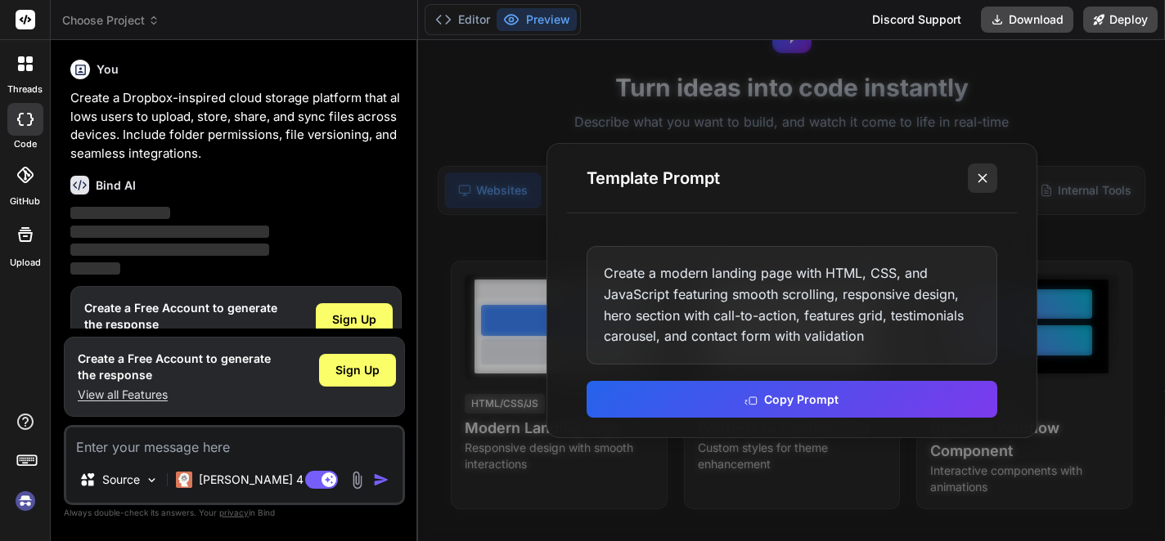
click at [972, 178] on button at bounding box center [982, 178] width 29 height 29
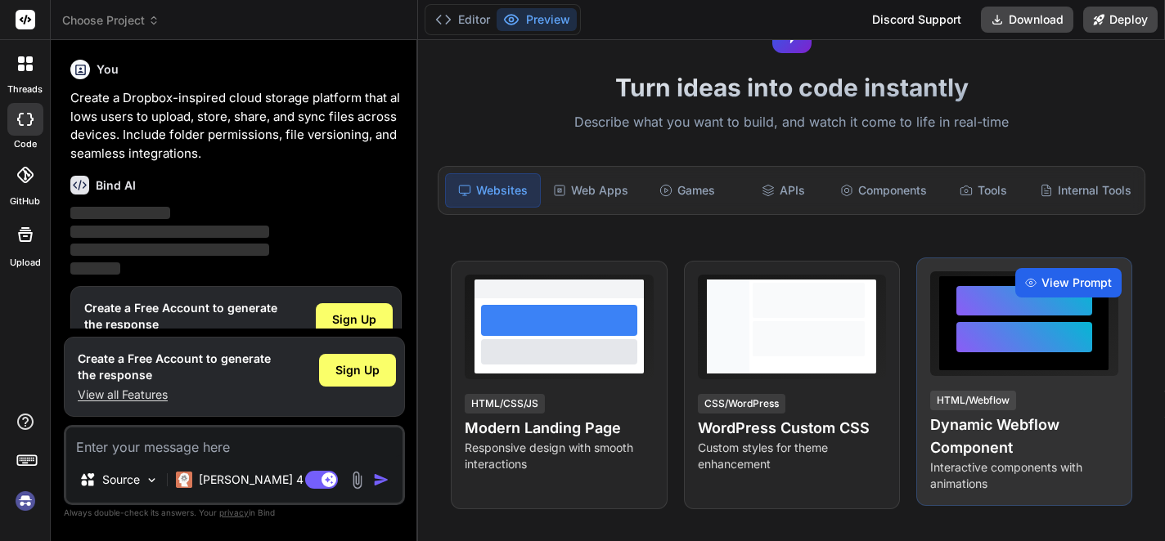
click at [1058, 287] on span "View Prompt" at bounding box center [1076, 283] width 70 height 16
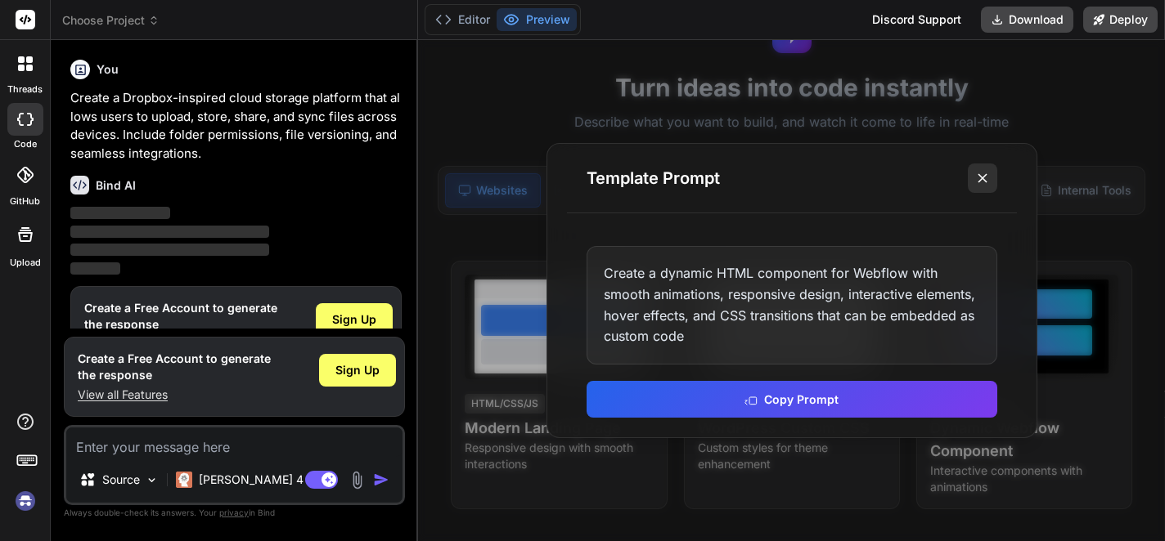
click at [981, 181] on icon at bounding box center [982, 178] width 16 height 16
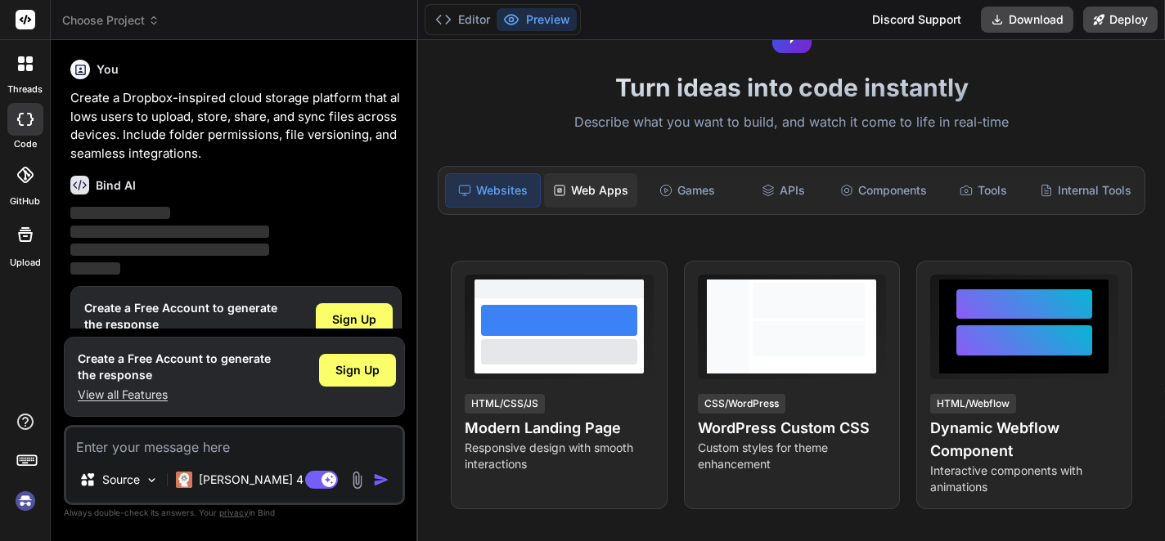
click at [609, 199] on div "Web Apps" at bounding box center [590, 190] width 93 height 34
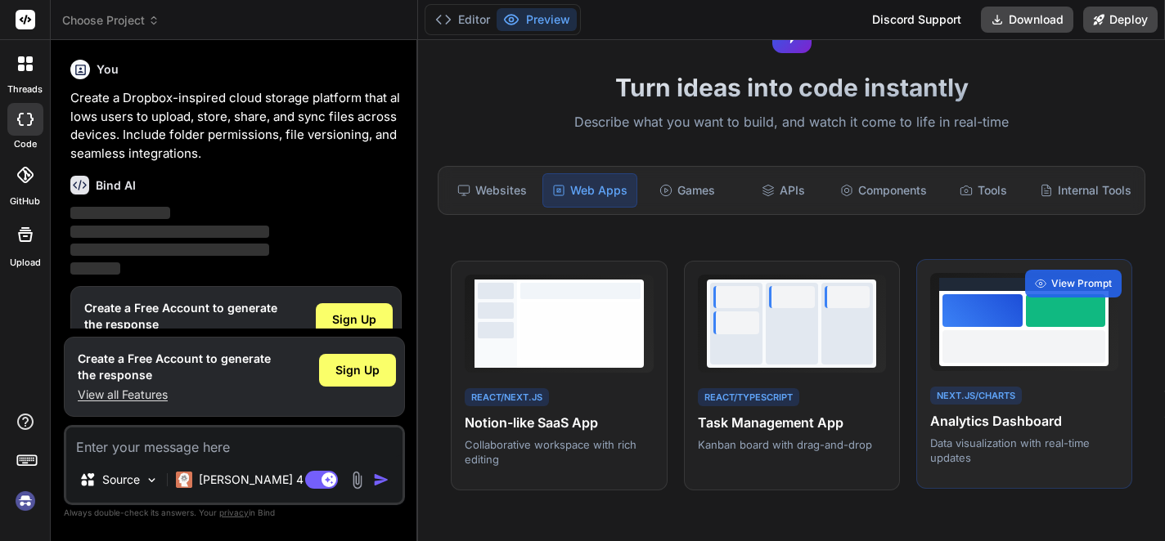
click at [972, 341] on div at bounding box center [1023, 346] width 163 height 33
click at [1051, 289] on span "View Prompt" at bounding box center [1081, 283] width 61 height 15
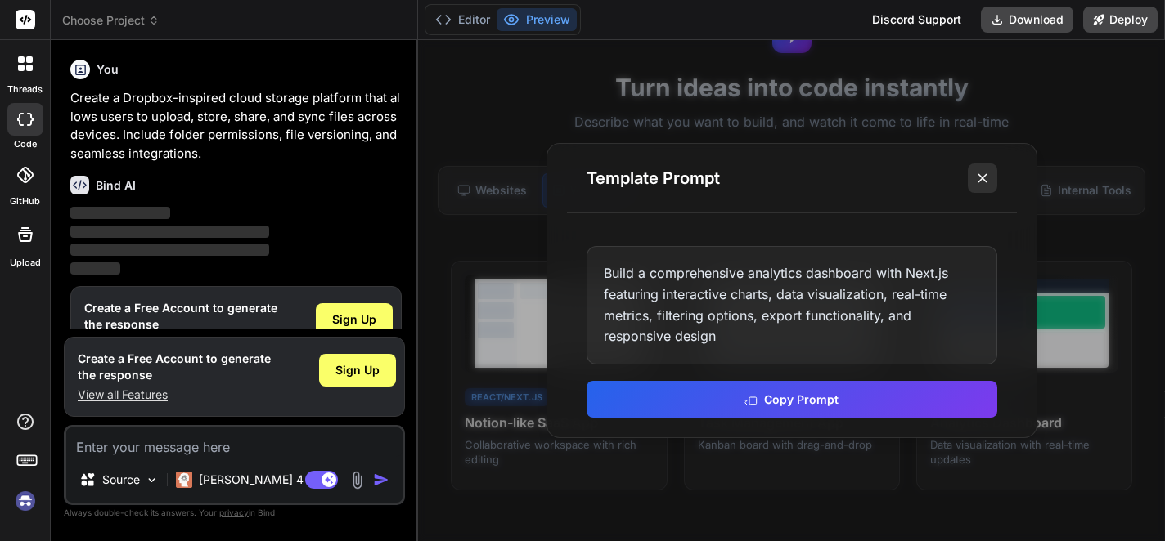
click at [977, 181] on icon at bounding box center [982, 178] width 16 height 16
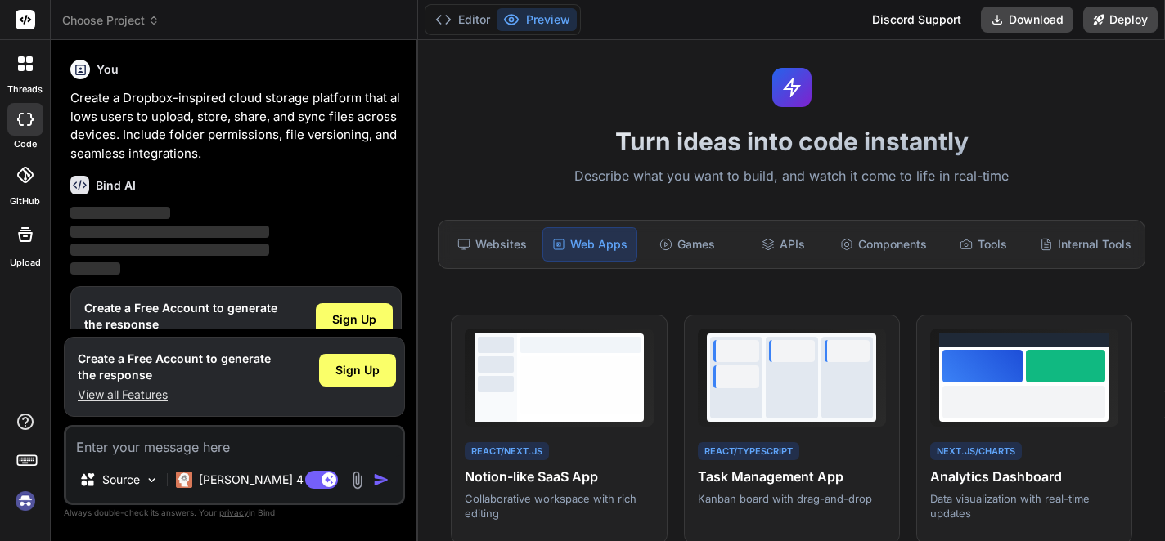
scroll to position [0, 0]
